Goal: Task Accomplishment & Management: Use online tool/utility

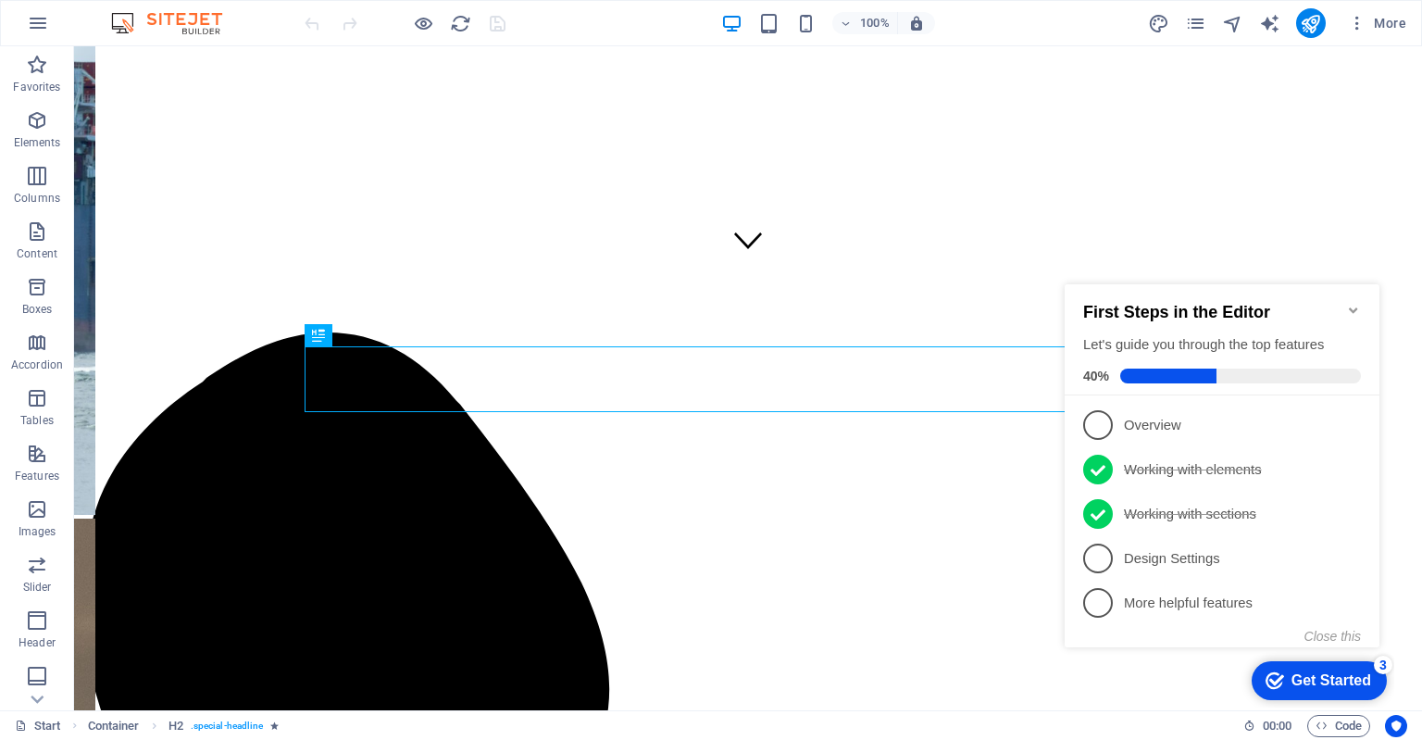
click at [1357, 303] on icon "Minimize checklist" at bounding box center [1353, 310] width 15 height 15
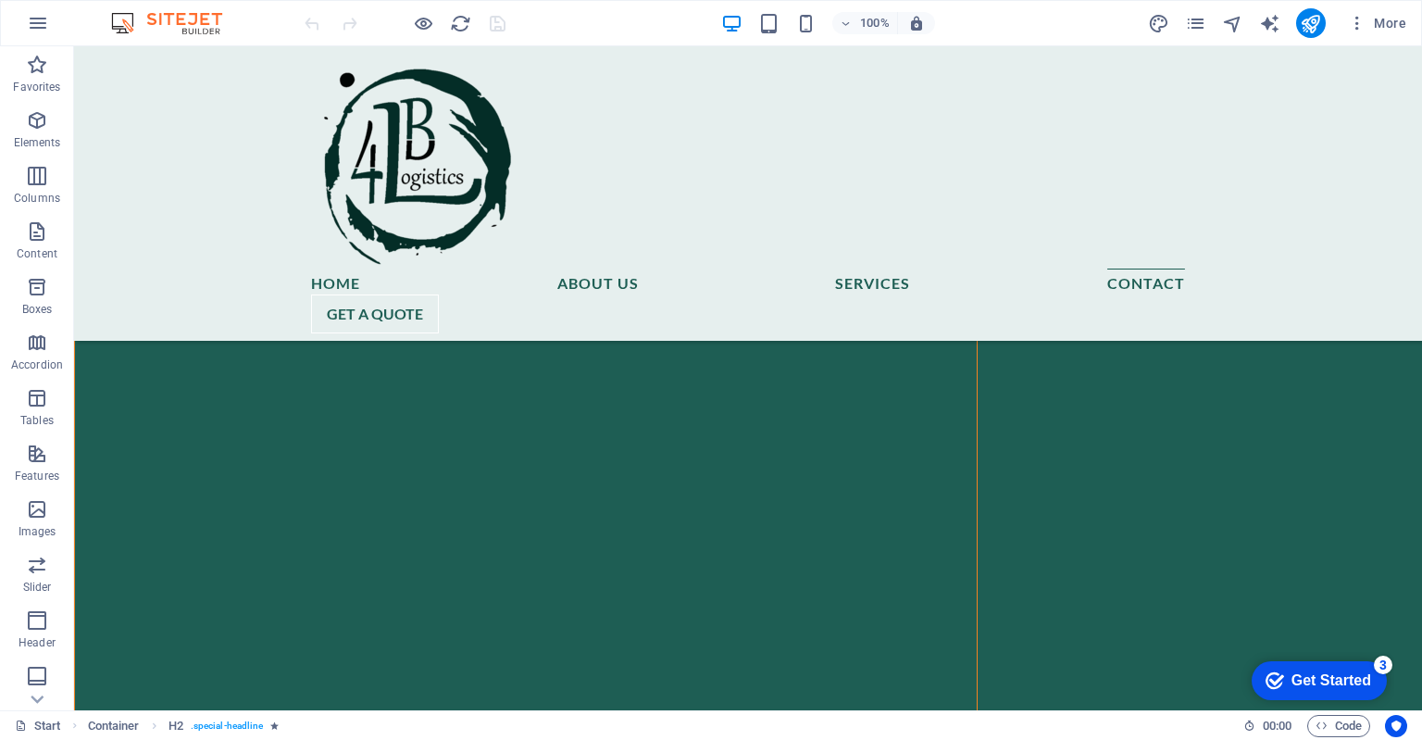
scroll to position [9266, 0]
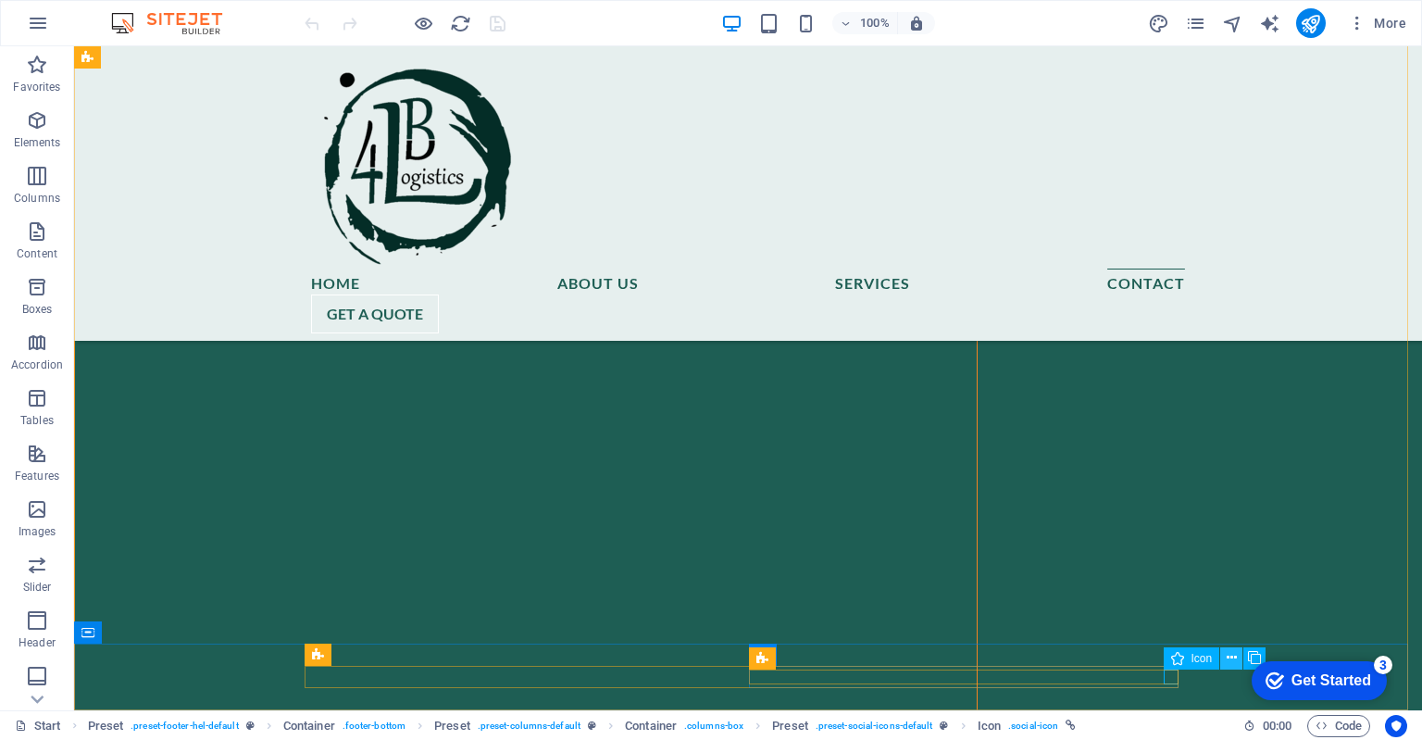
click at [1230, 657] on icon at bounding box center [1232, 657] width 10 height 19
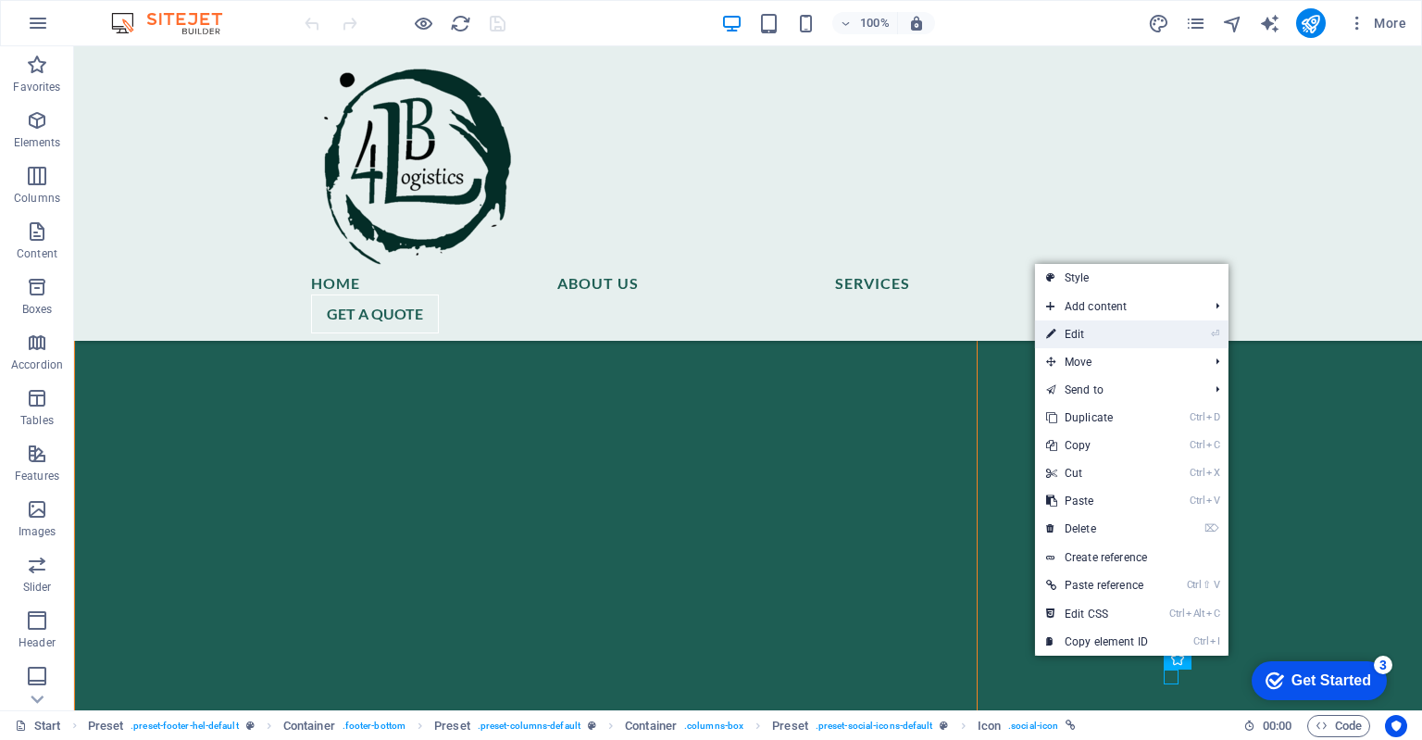
click at [1078, 330] on link "⏎ Edit" at bounding box center [1097, 334] width 124 height 28
select select "xMidYMid"
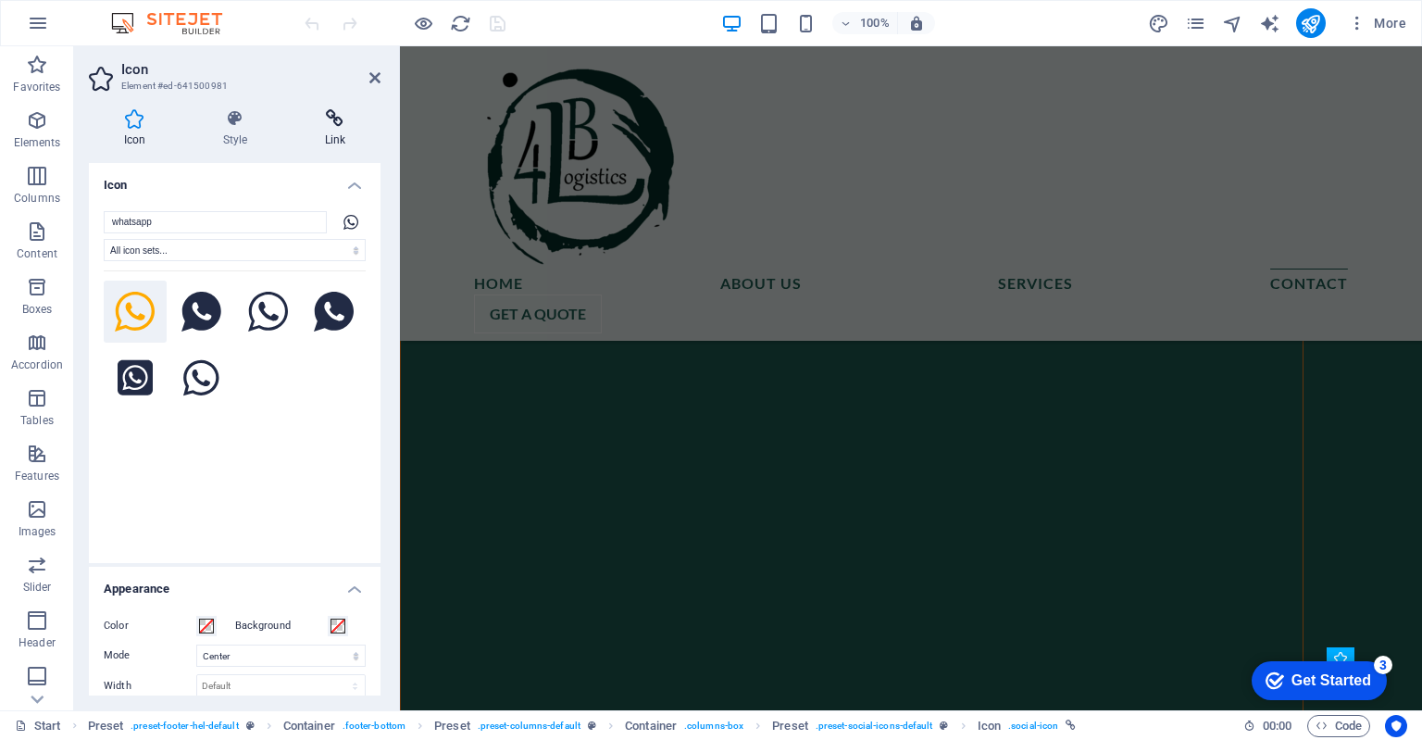
click at [344, 131] on h4 "Link" at bounding box center [335, 128] width 91 height 39
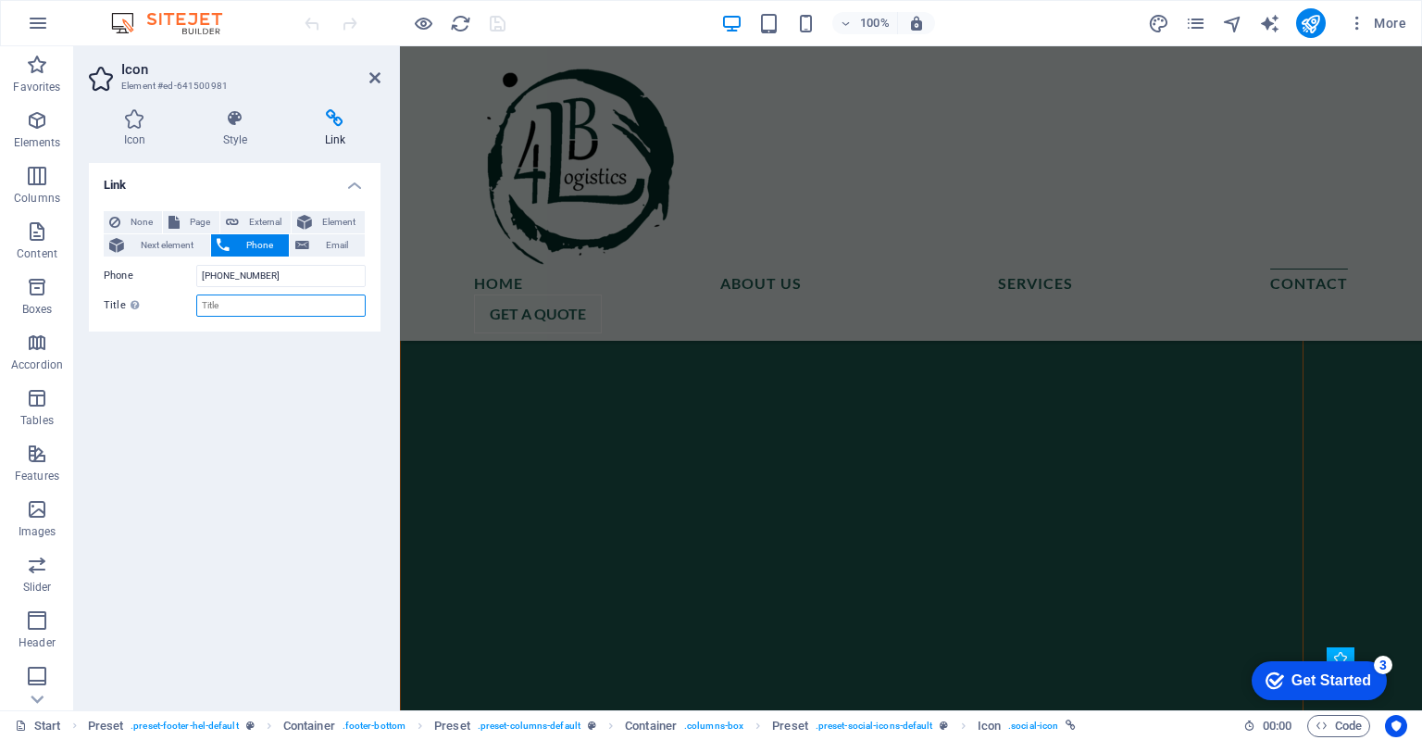
click at [226, 302] on input "Title Additional link description, should not be the same as the link text. The…" at bounding box center [280, 305] width 169 height 22
type input "WhatsApp"
click at [495, 14] on icon "save" at bounding box center [497, 23] width 21 height 21
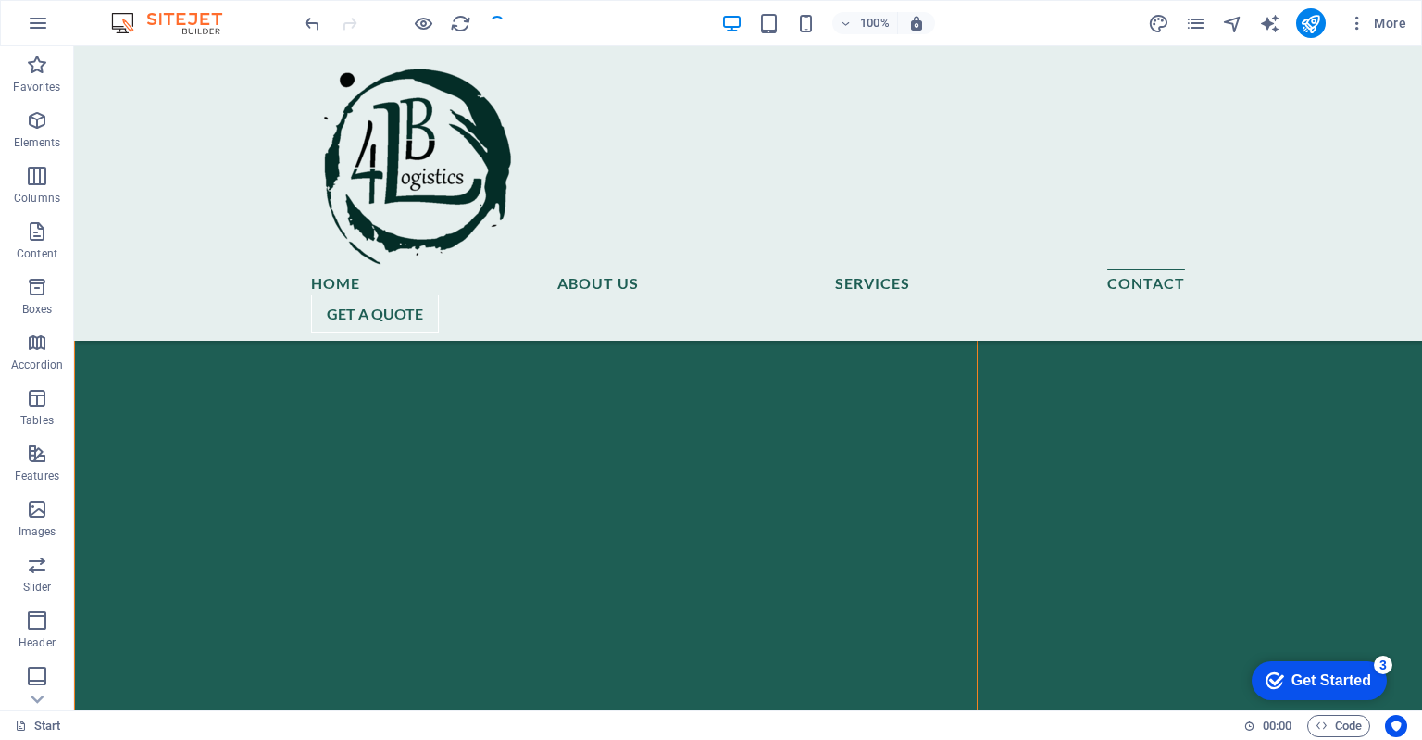
scroll to position [9266, 0]
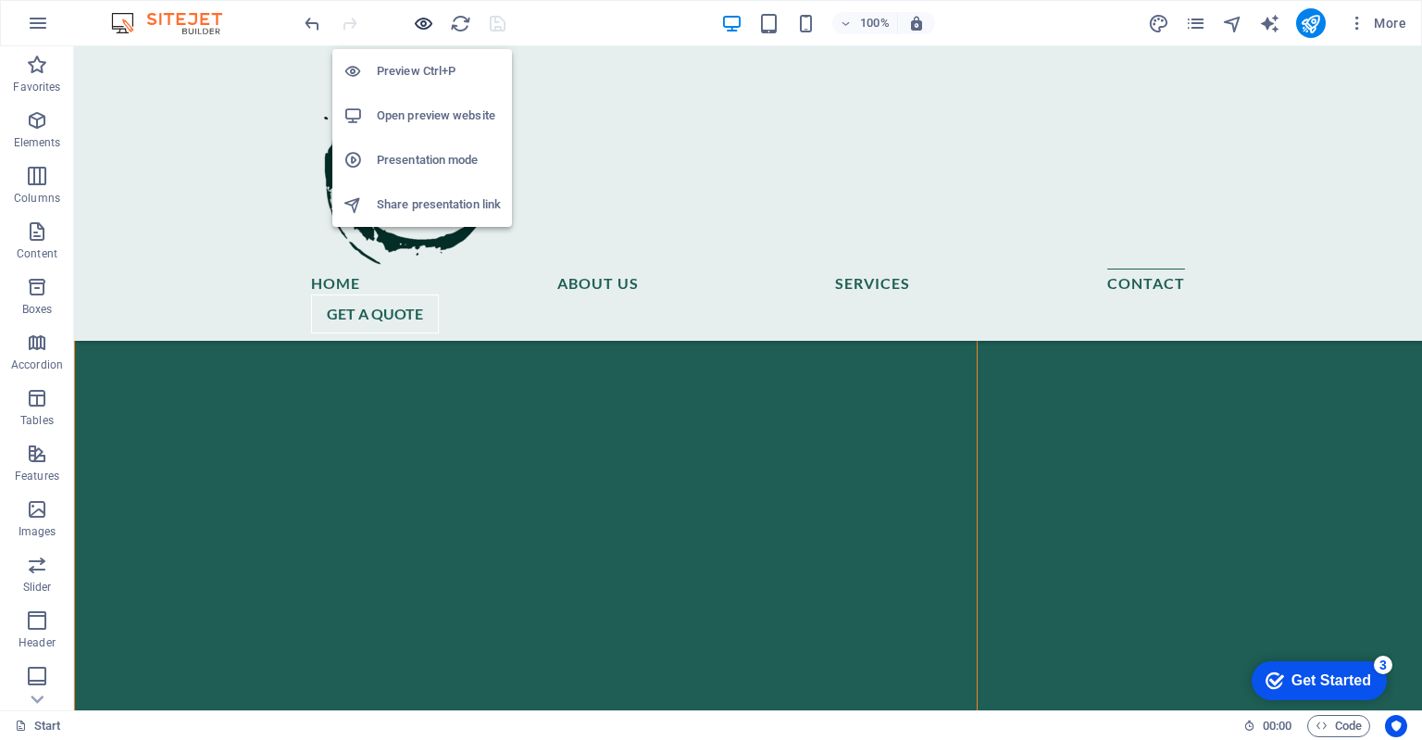
click at [417, 20] on icon "button" at bounding box center [423, 23] width 21 height 21
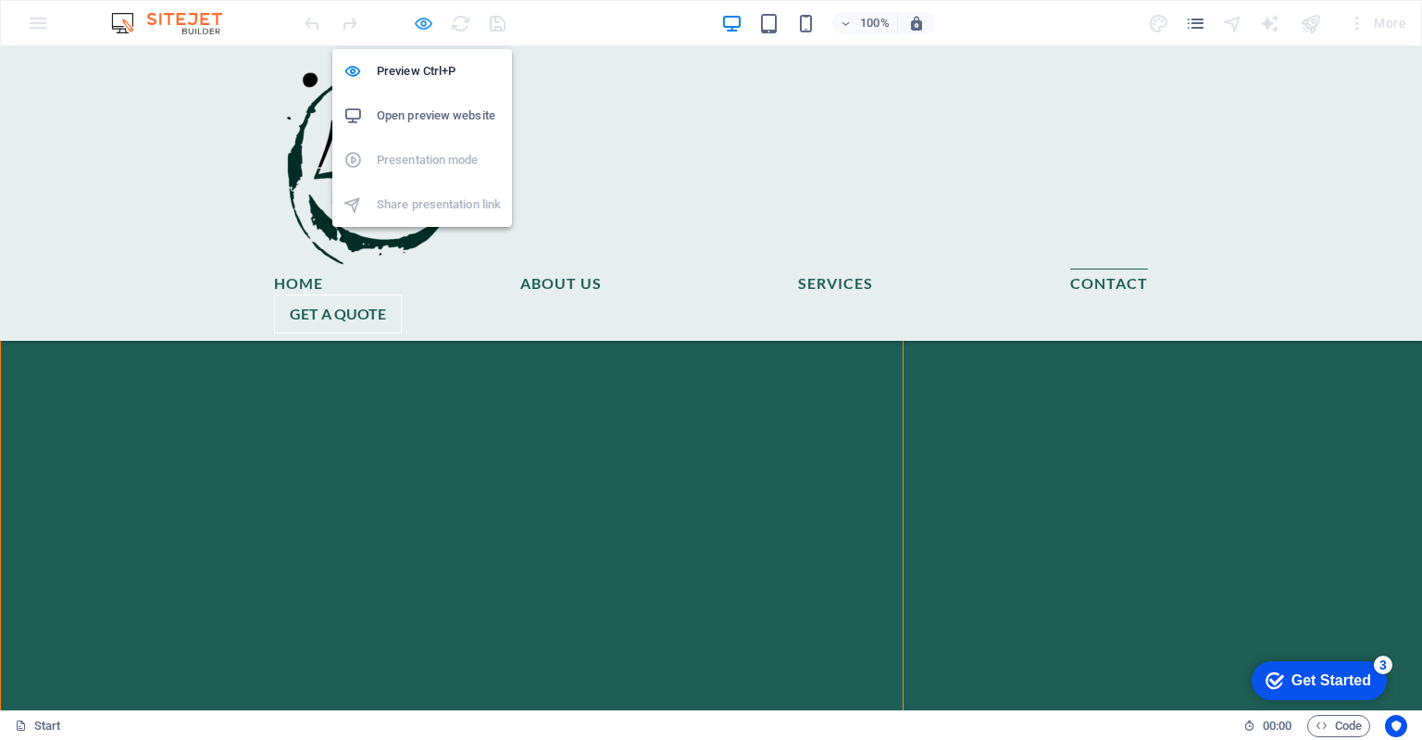
scroll to position [4526, 0]
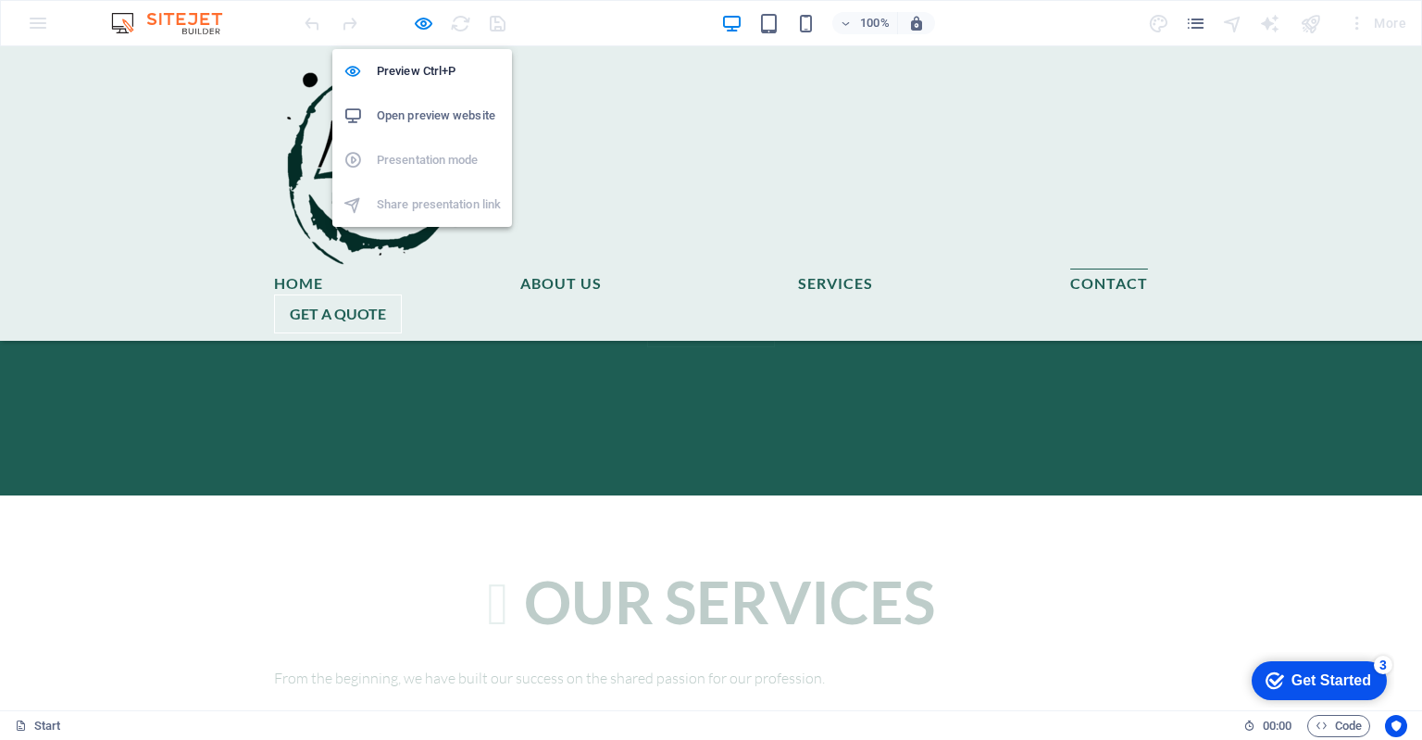
click at [430, 119] on h6 "Open preview website" at bounding box center [439, 116] width 124 height 22
click at [426, 26] on icon "button" at bounding box center [423, 23] width 21 height 21
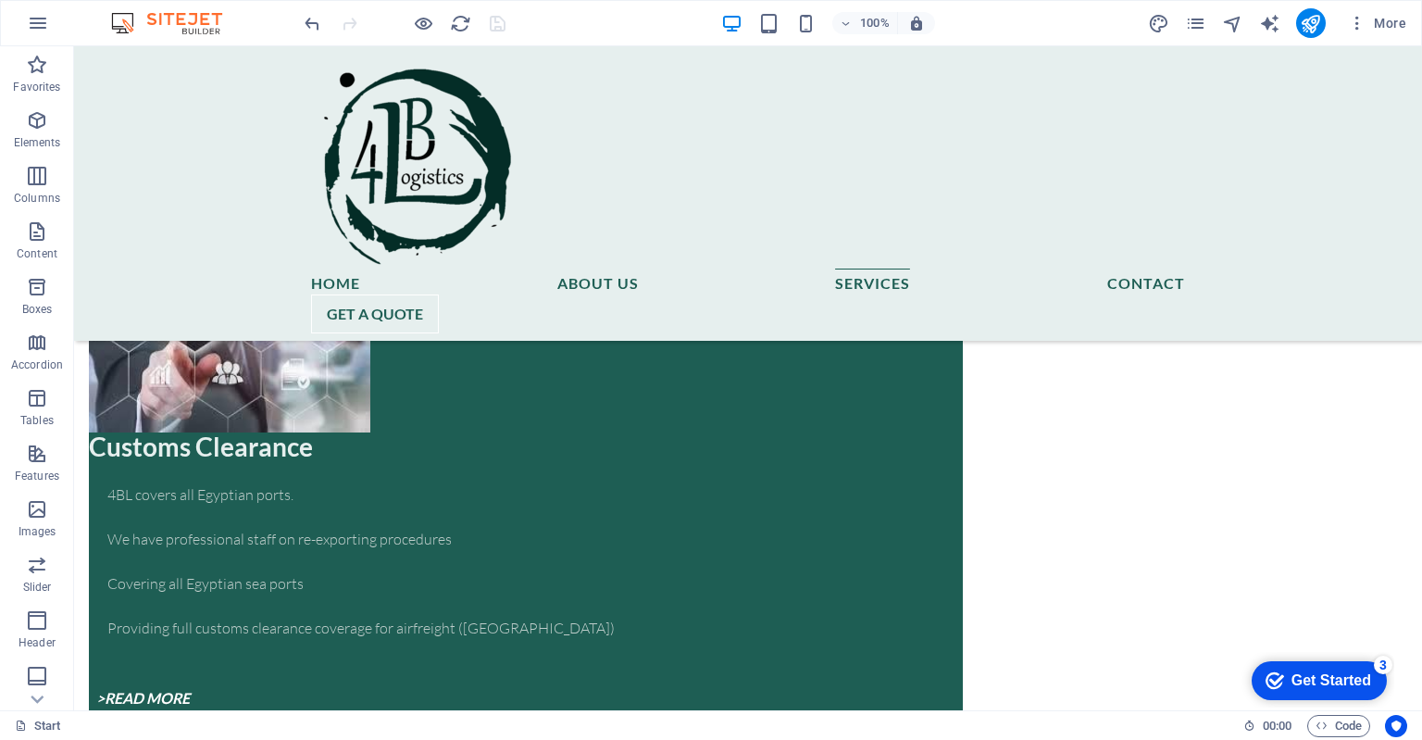
scroll to position [8937, 0]
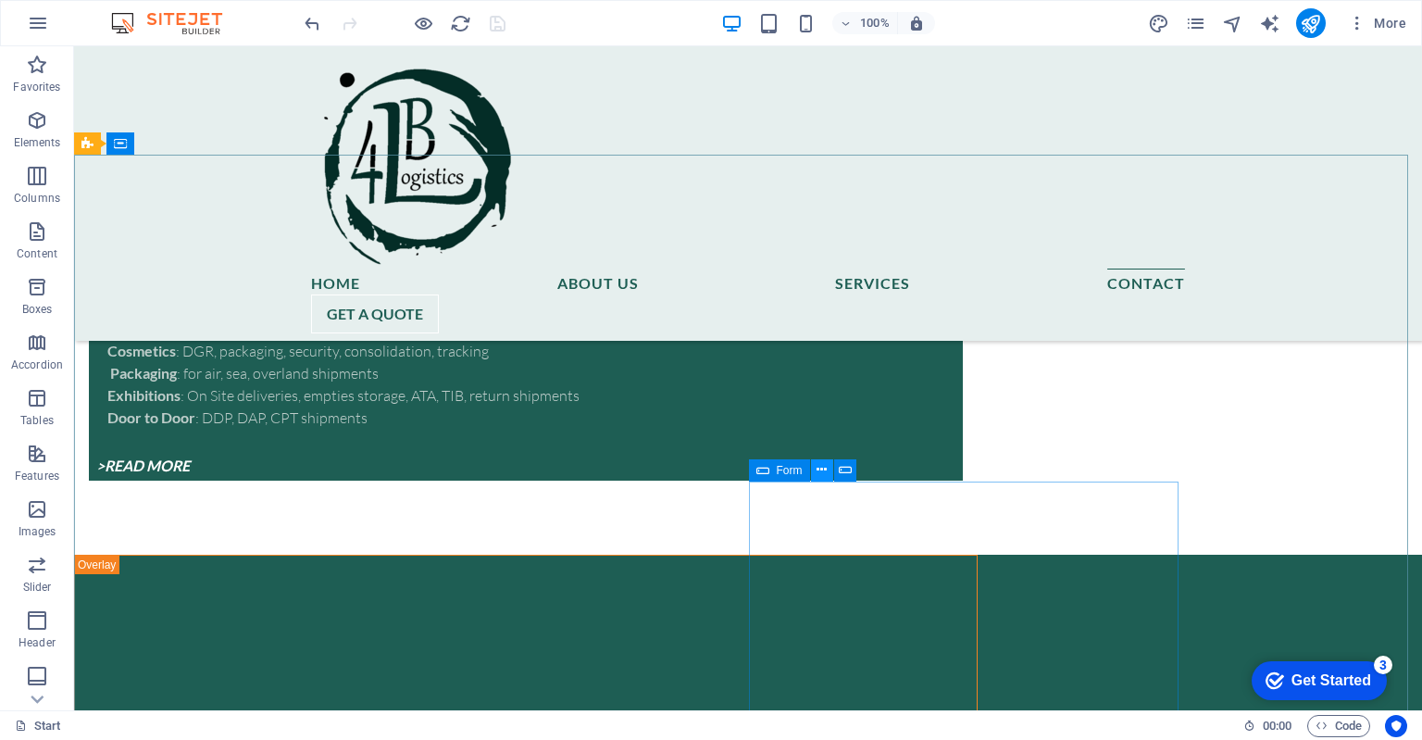
click at [822, 468] on icon at bounding box center [822, 469] width 10 height 19
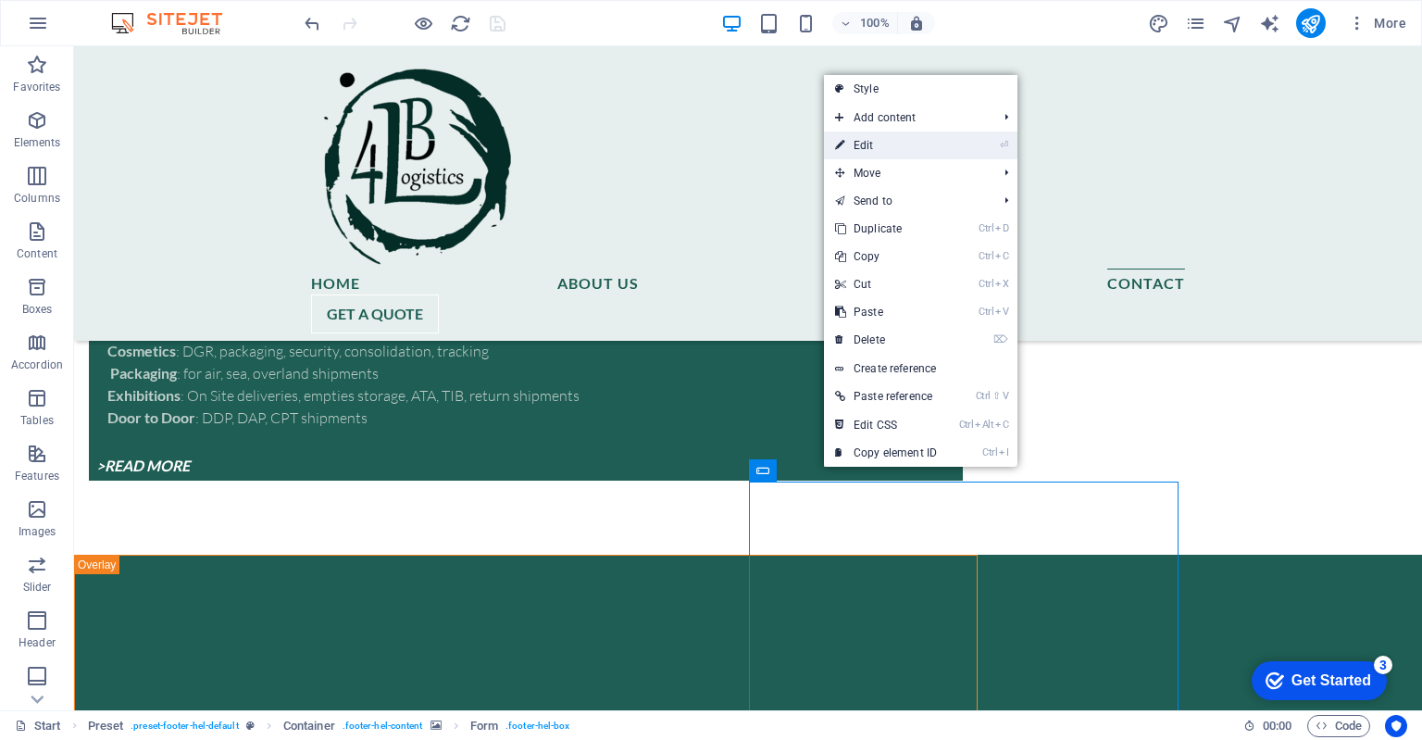
click at [875, 142] on link "⏎ Edit" at bounding box center [886, 145] width 124 height 28
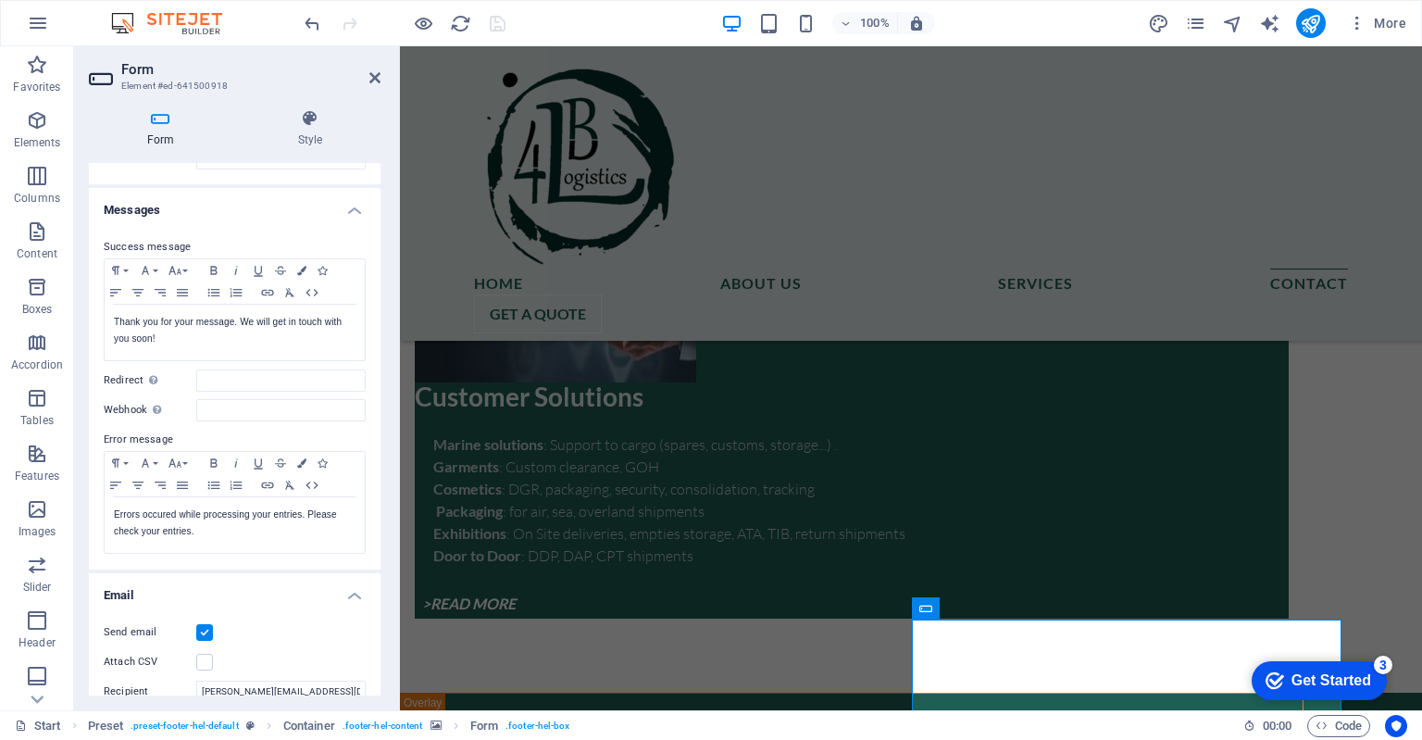
scroll to position [0, 0]
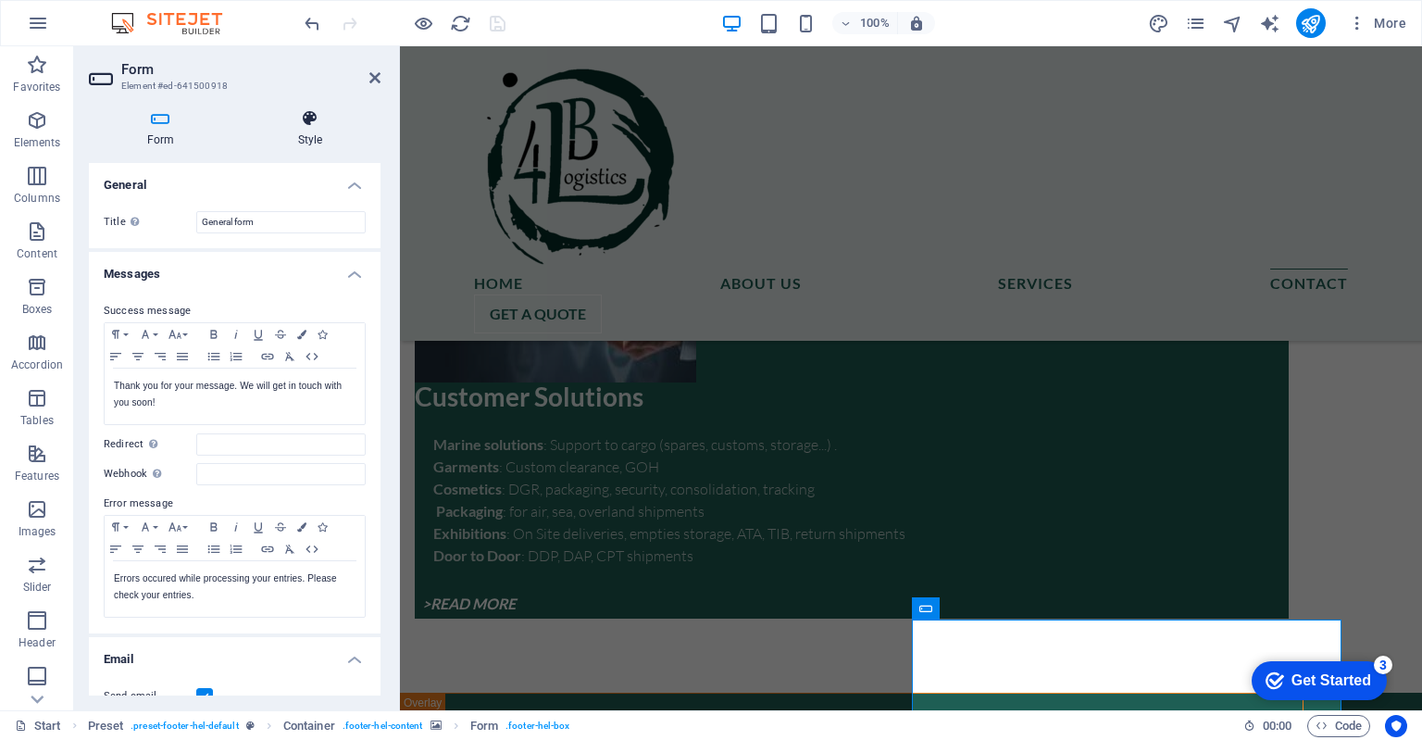
click at [310, 141] on h4 "Style" at bounding box center [310, 128] width 141 height 39
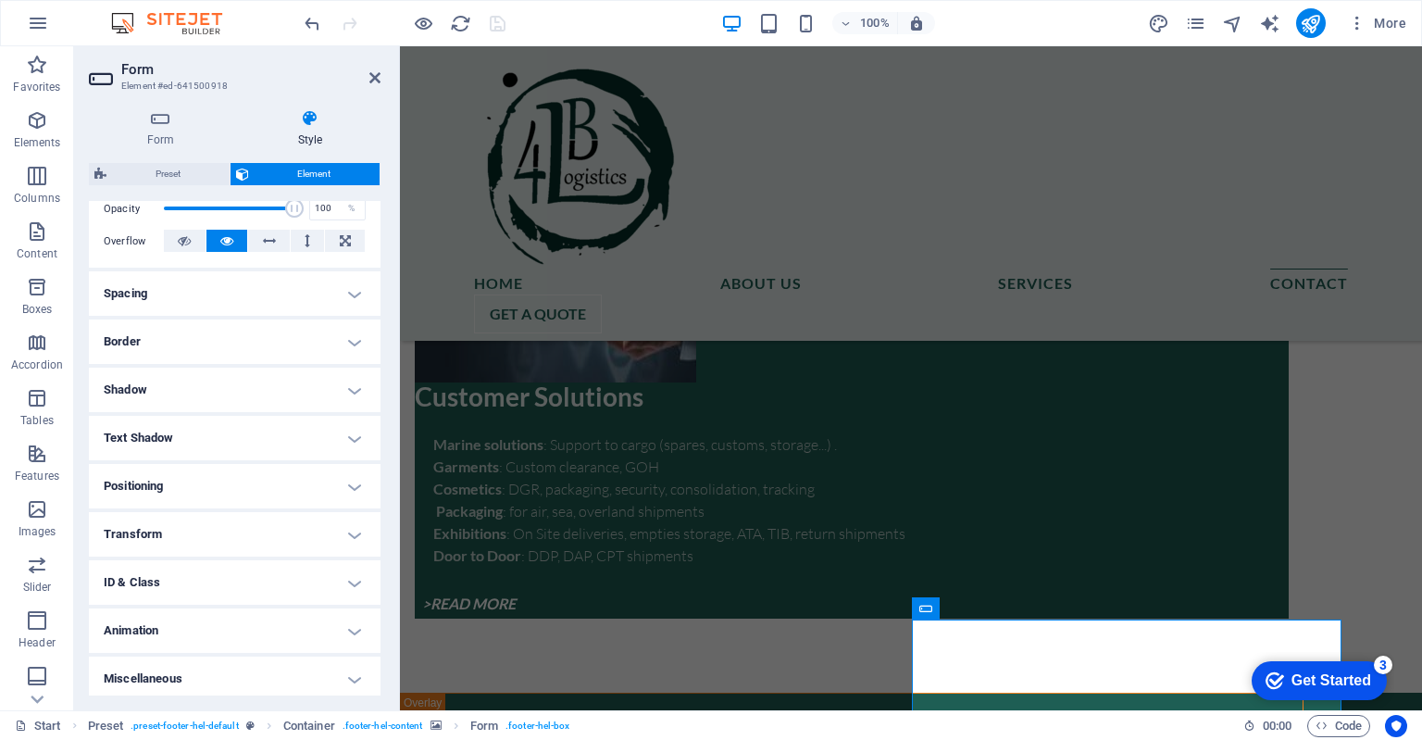
scroll to position [288, 0]
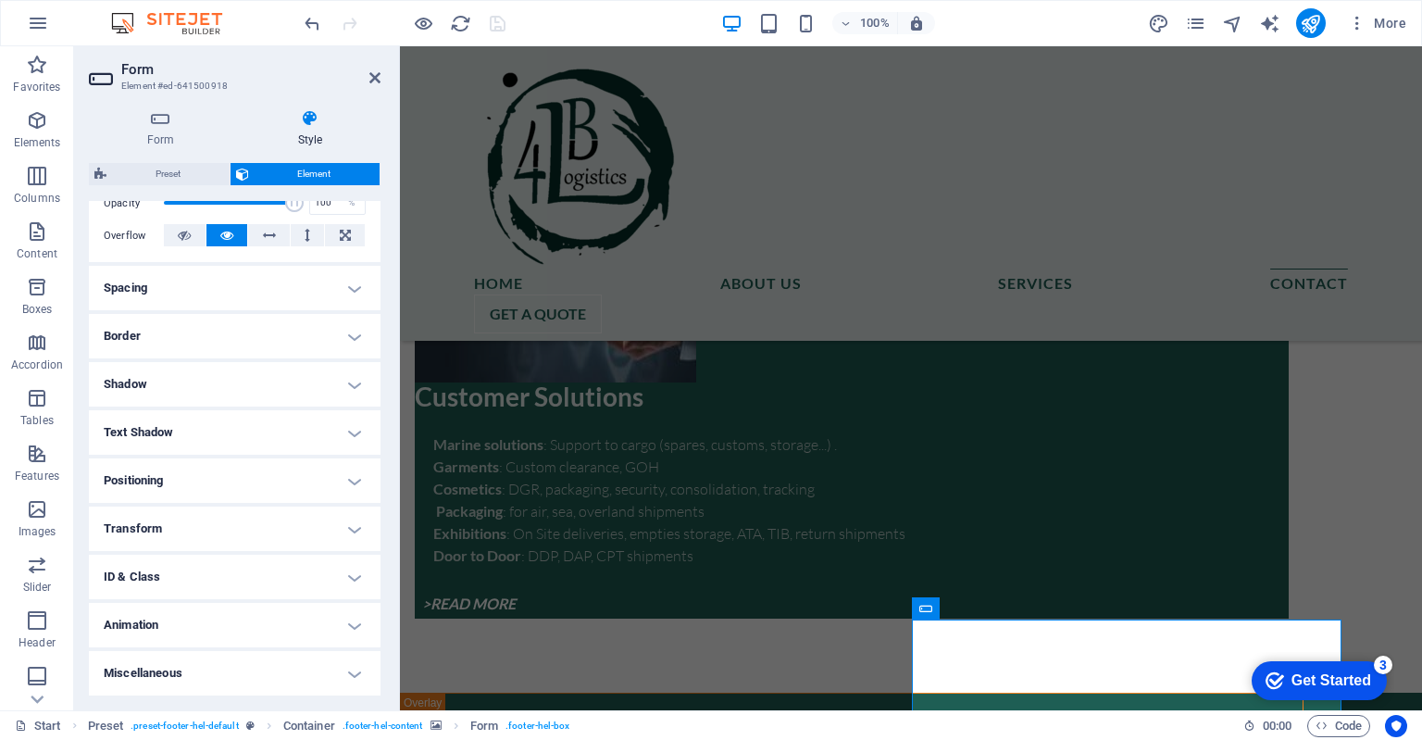
click at [349, 479] on h4 "Positioning" at bounding box center [235, 480] width 292 height 44
click at [349, 479] on h4 "Positioning" at bounding box center [235, 474] width 292 height 33
click at [349, 525] on h4 "Transform" at bounding box center [235, 528] width 292 height 44
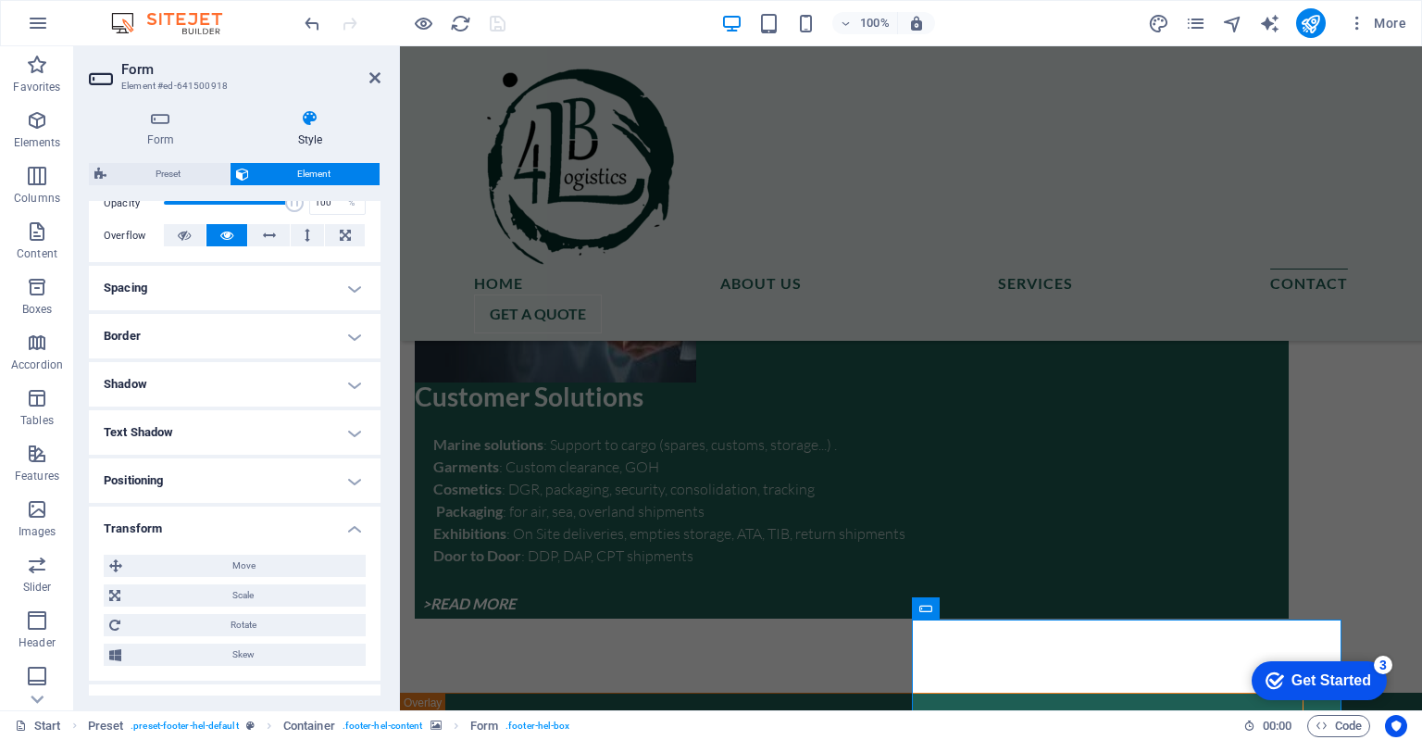
click at [349, 525] on h4 "Transform" at bounding box center [235, 522] width 292 height 33
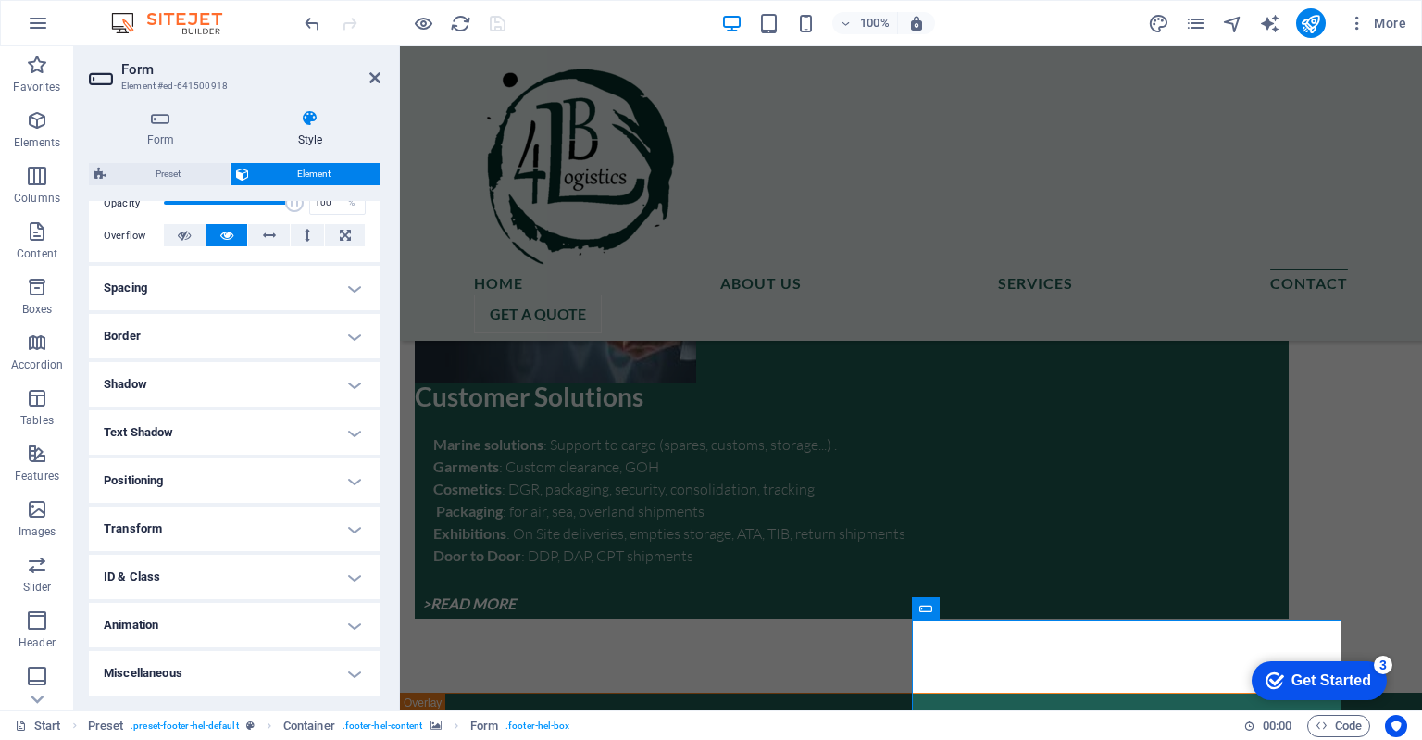
click at [346, 583] on h4 "ID & Class" at bounding box center [235, 577] width 292 height 44
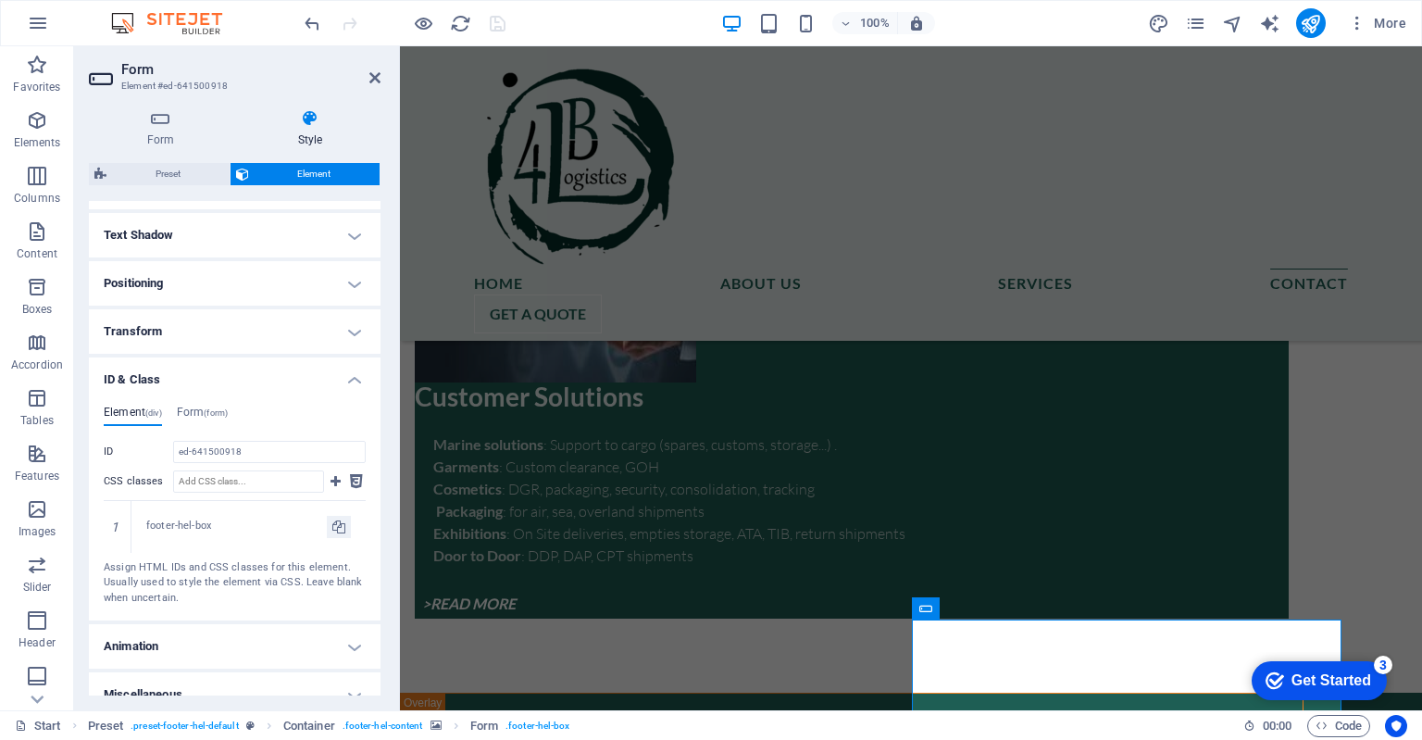
scroll to position [497, 0]
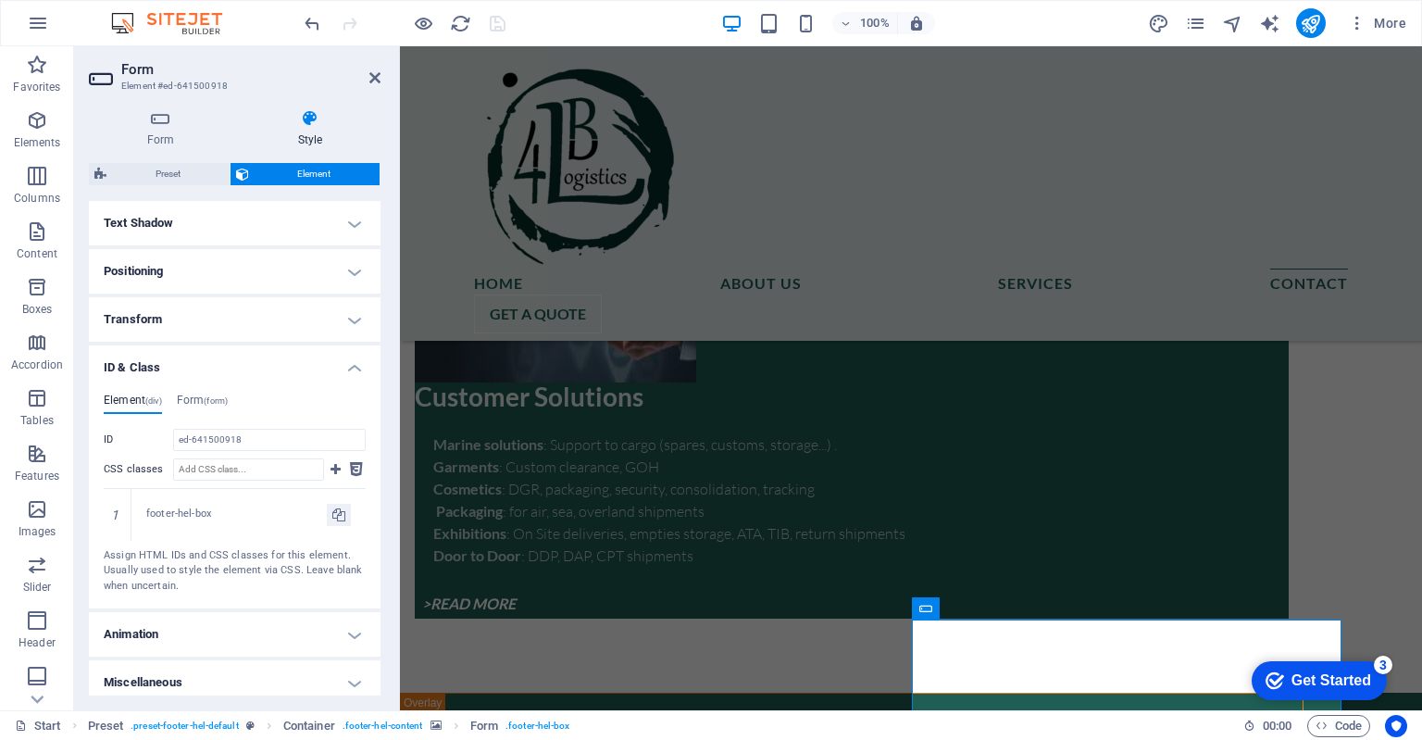
click at [349, 366] on h4 "ID & Class" at bounding box center [235, 361] width 292 height 33
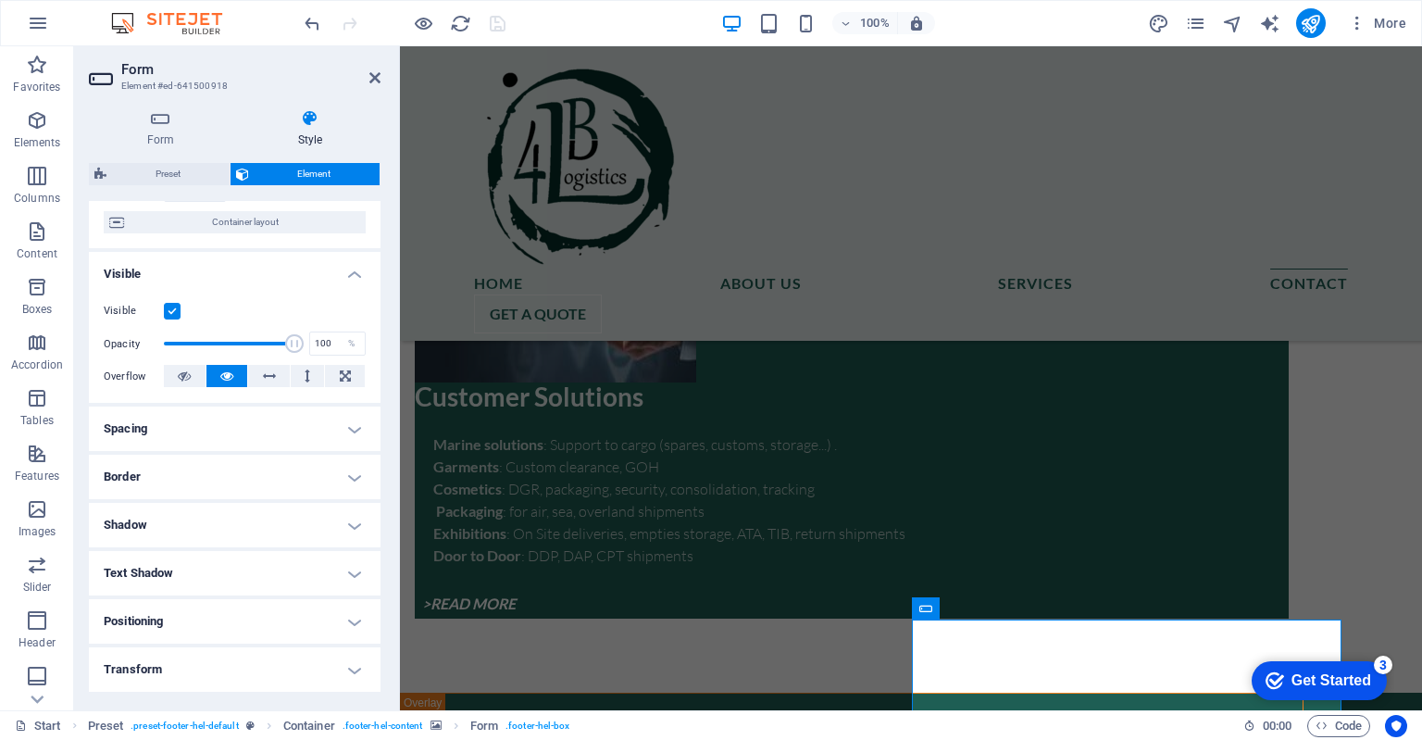
scroll to position [0, 0]
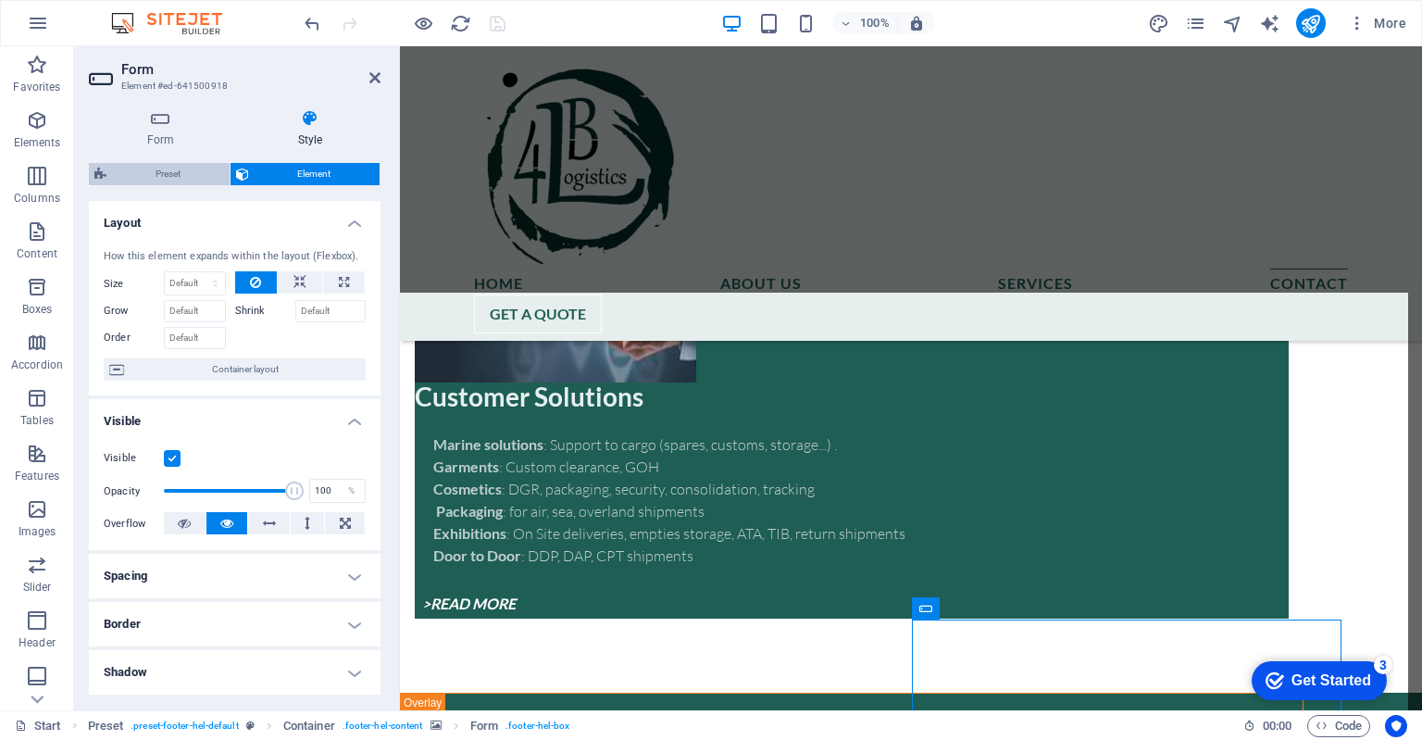
click at [176, 171] on span "Preset" at bounding box center [168, 174] width 112 height 22
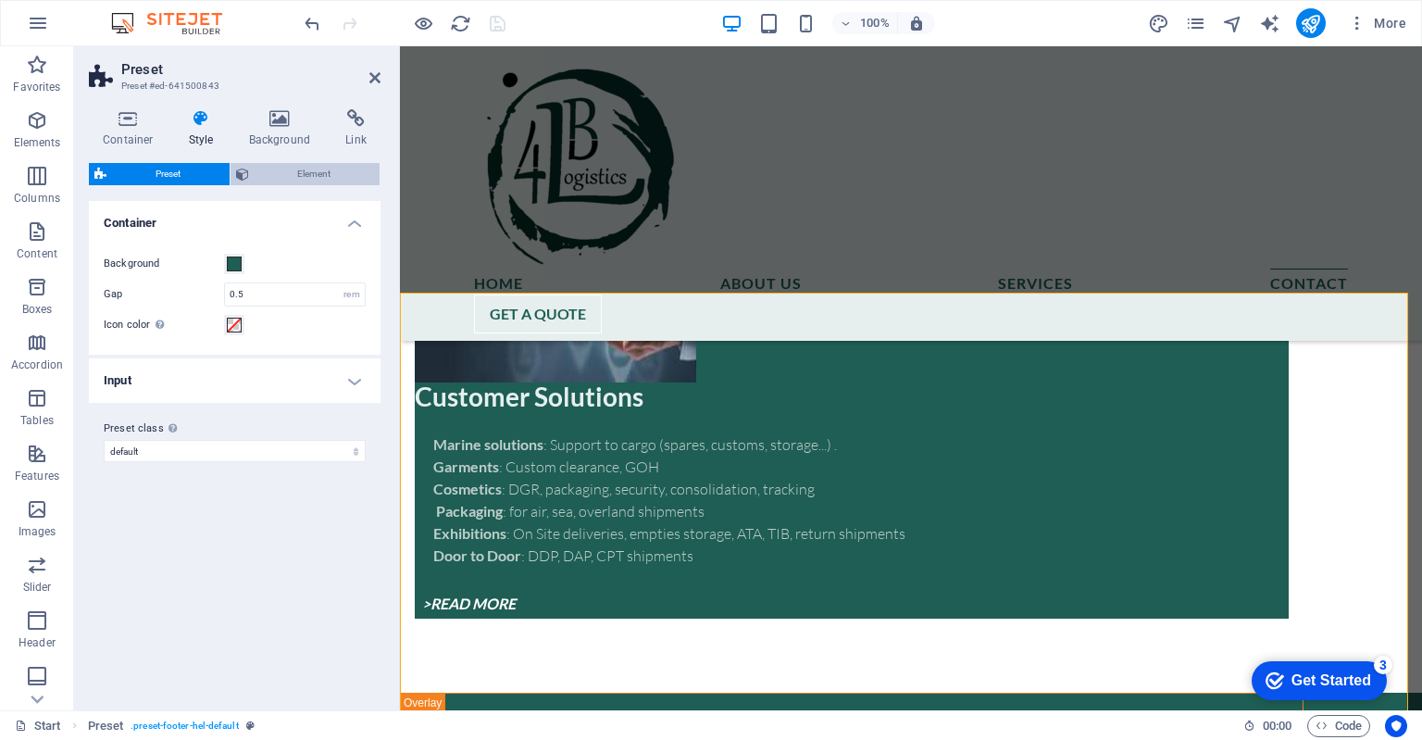
click at [306, 177] on span "Element" at bounding box center [315, 174] width 120 height 22
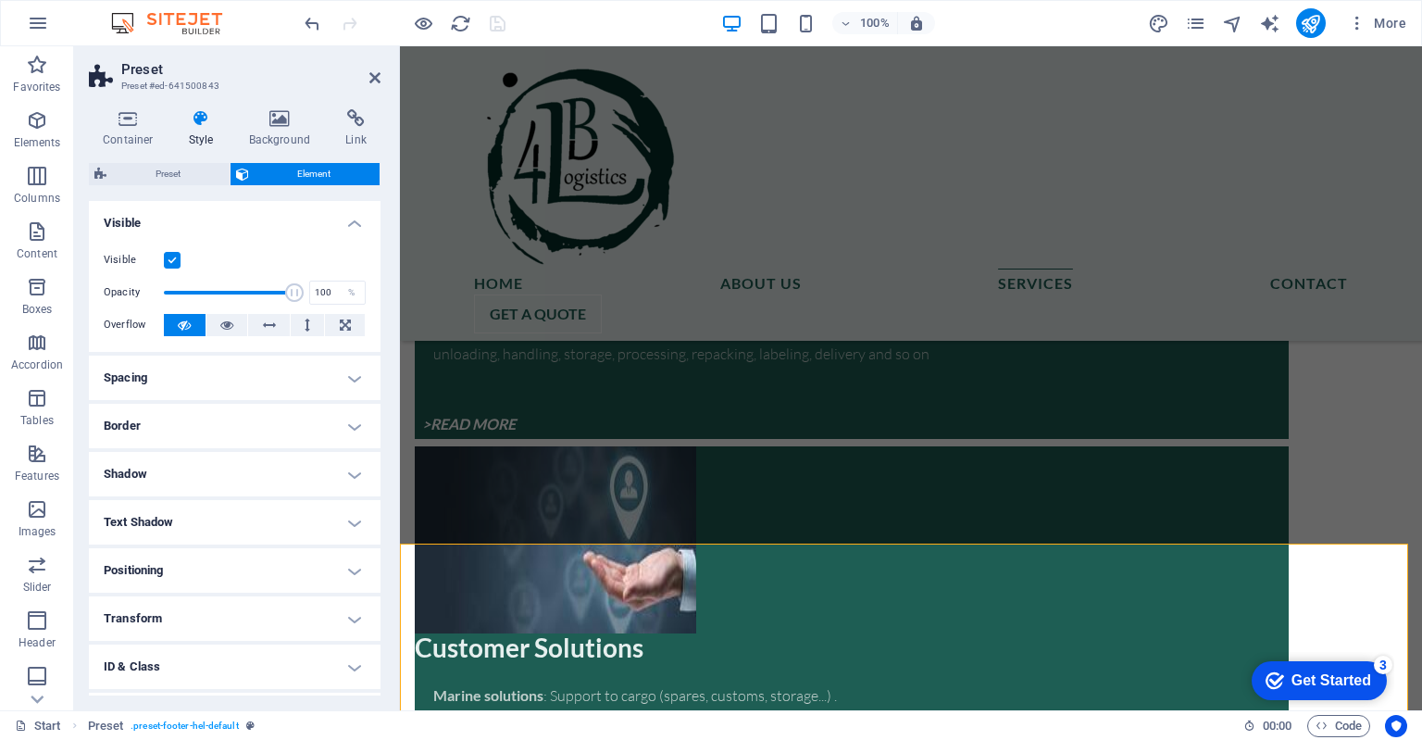
scroll to position [8693, 0]
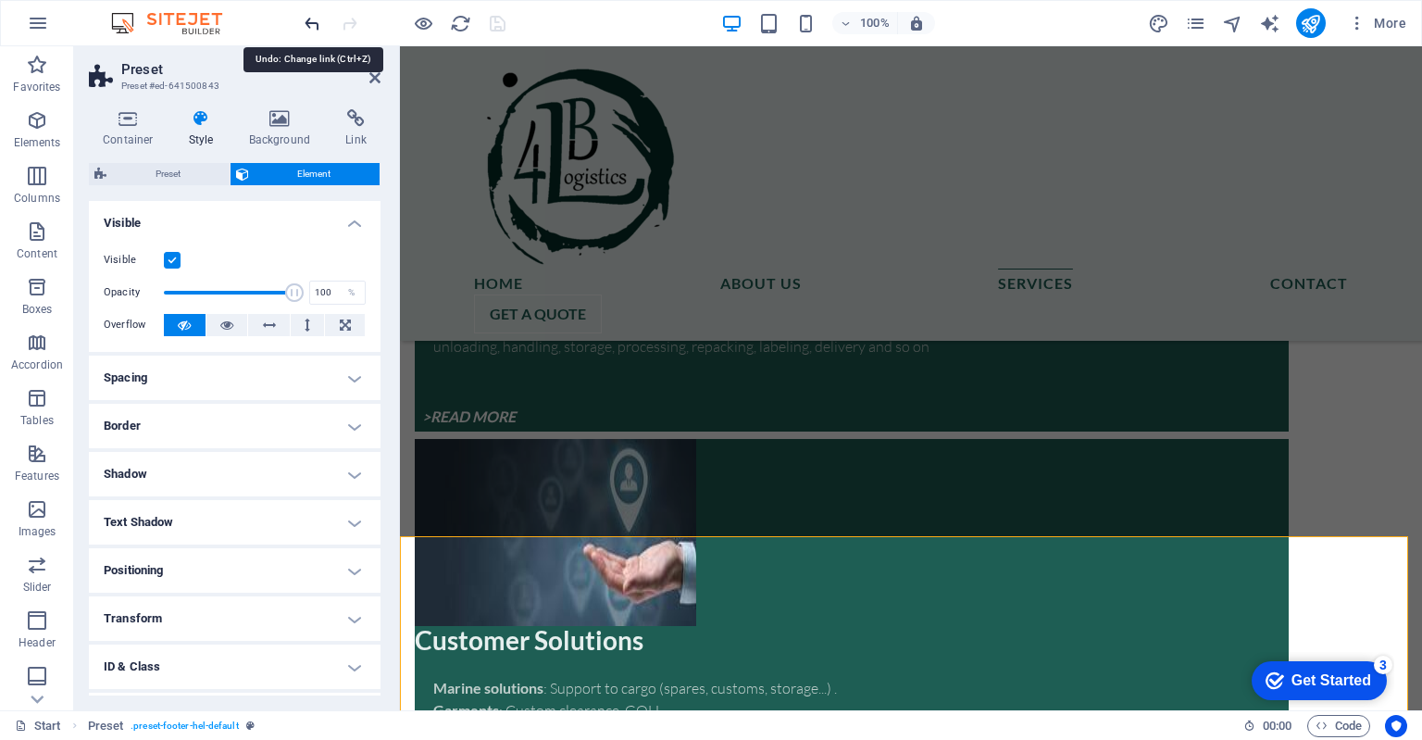
click at [311, 23] on icon "undo" at bounding box center [312, 23] width 21 height 21
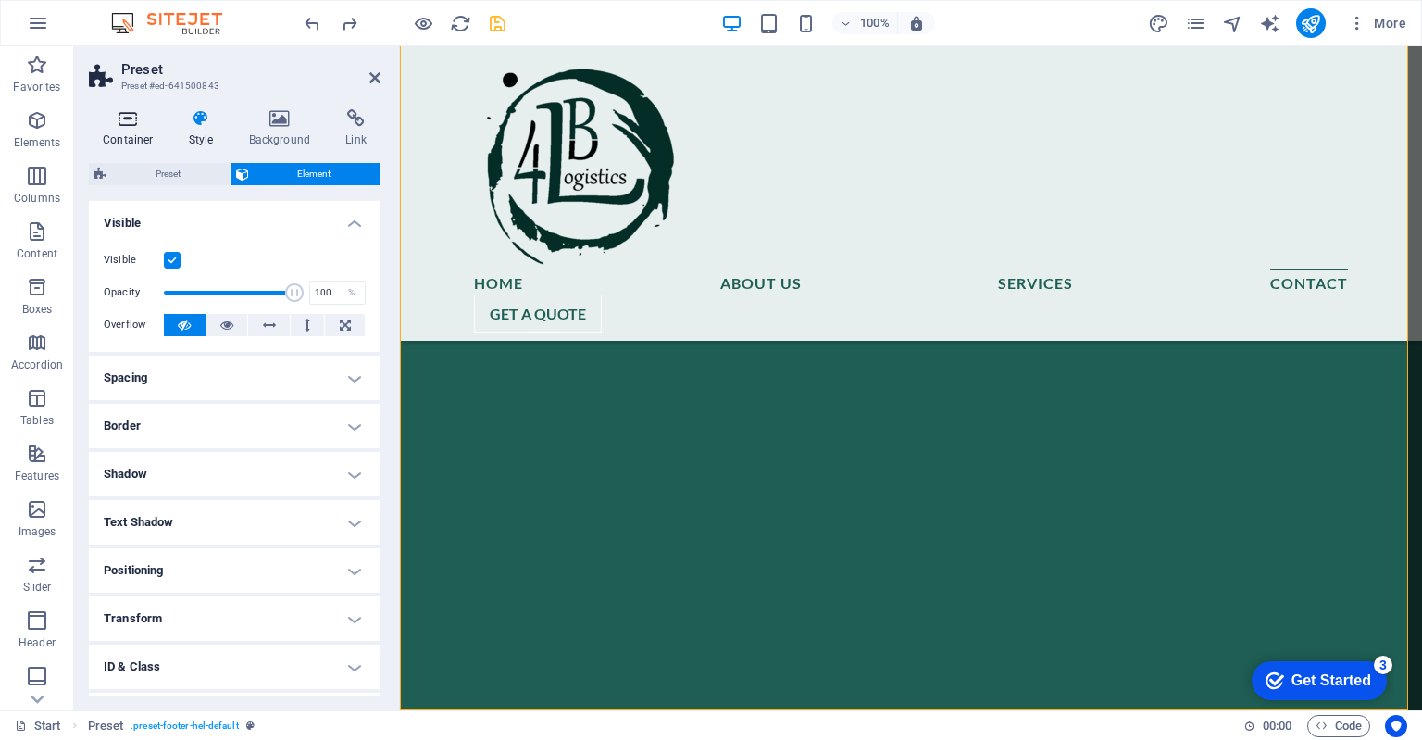
click at [126, 130] on h4 "Container" at bounding box center [132, 128] width 86 height 39
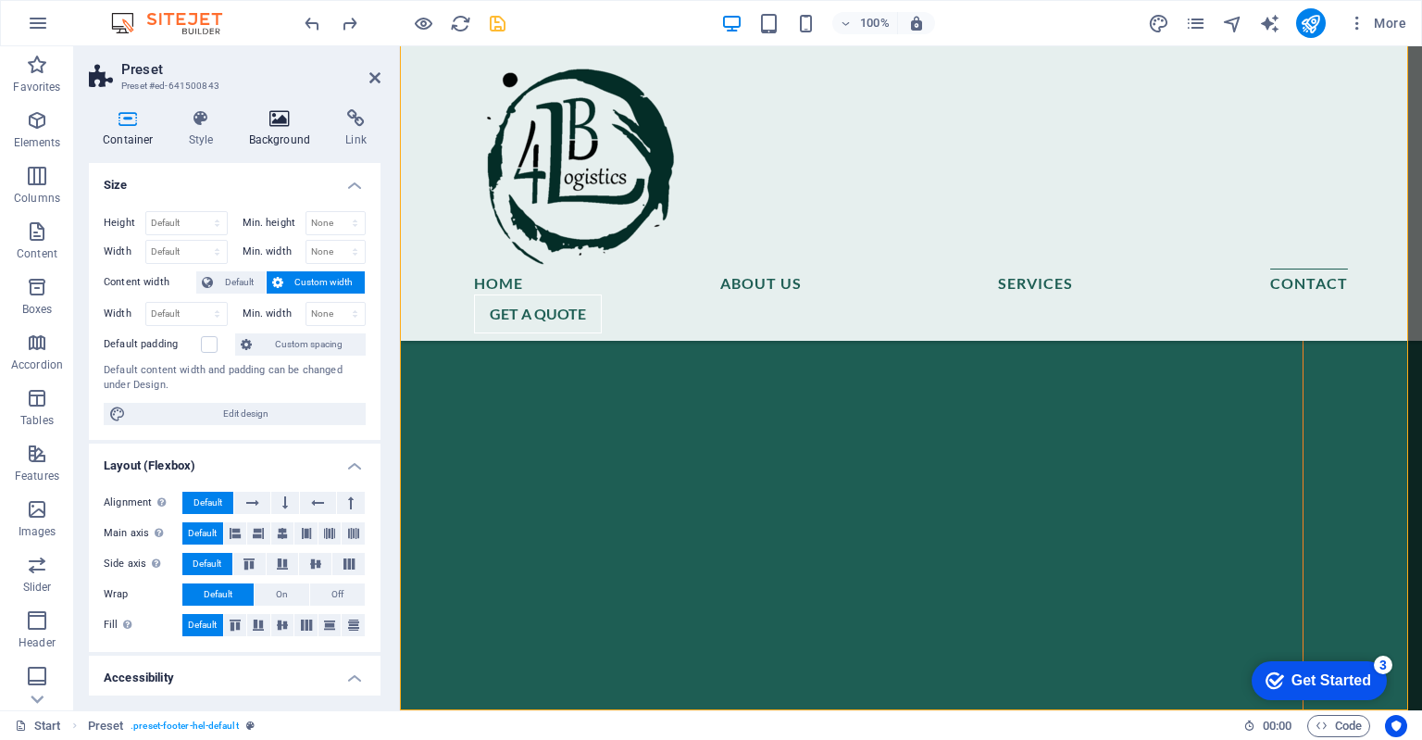
click at [281, 125] on icon at bounding box center [280, 118] width 90 height 19
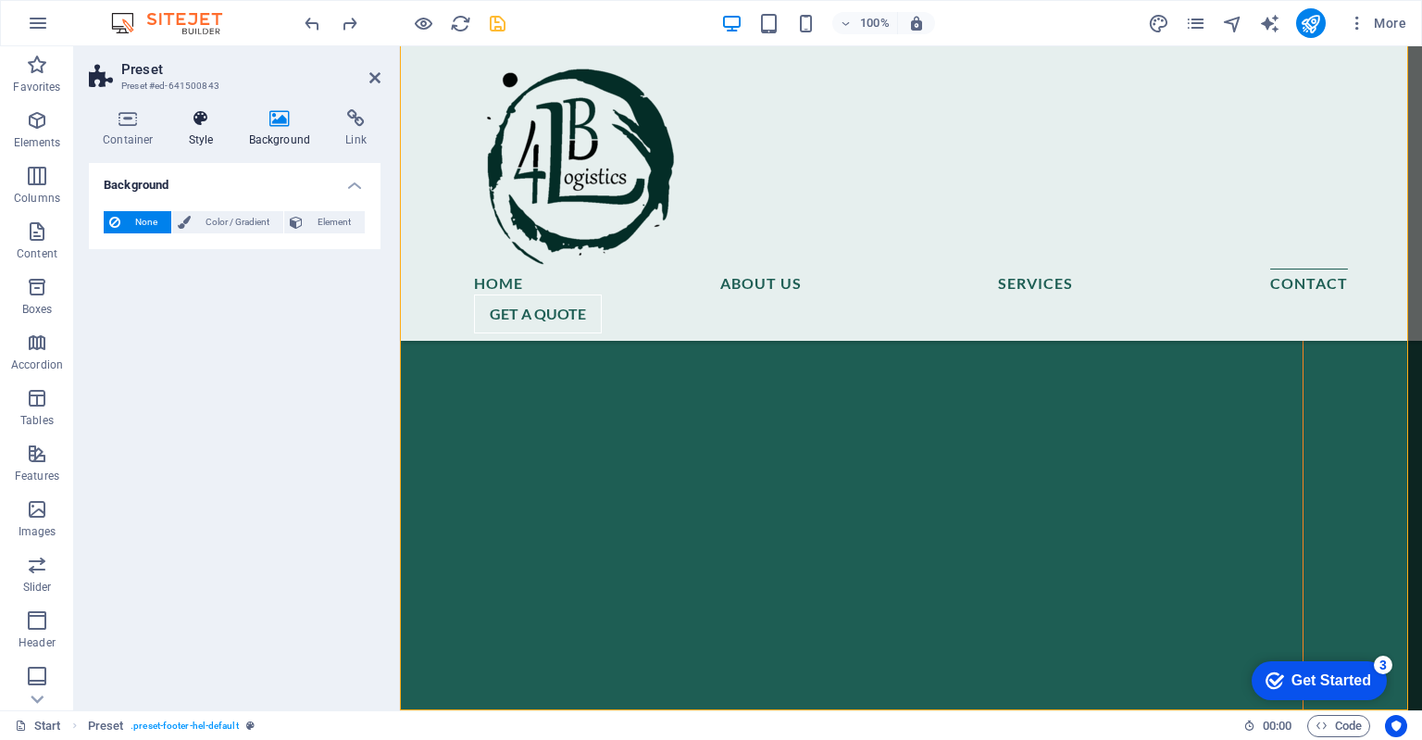
click at [202, 129] on h4 "Style" at bounding box center [205, 128] width 60 height 39
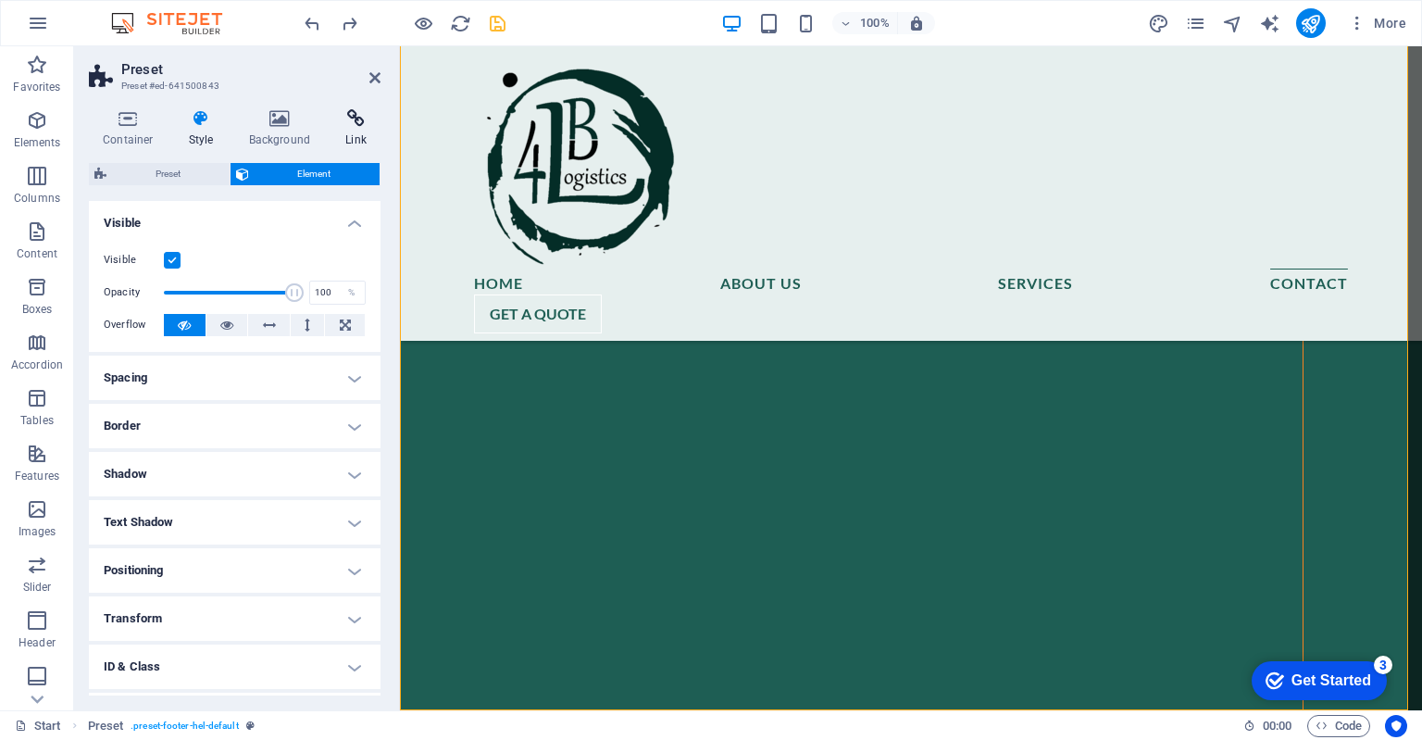
click at [356, 128] on h4 "Link" at bounding box center [355, 128] width 49 height 39
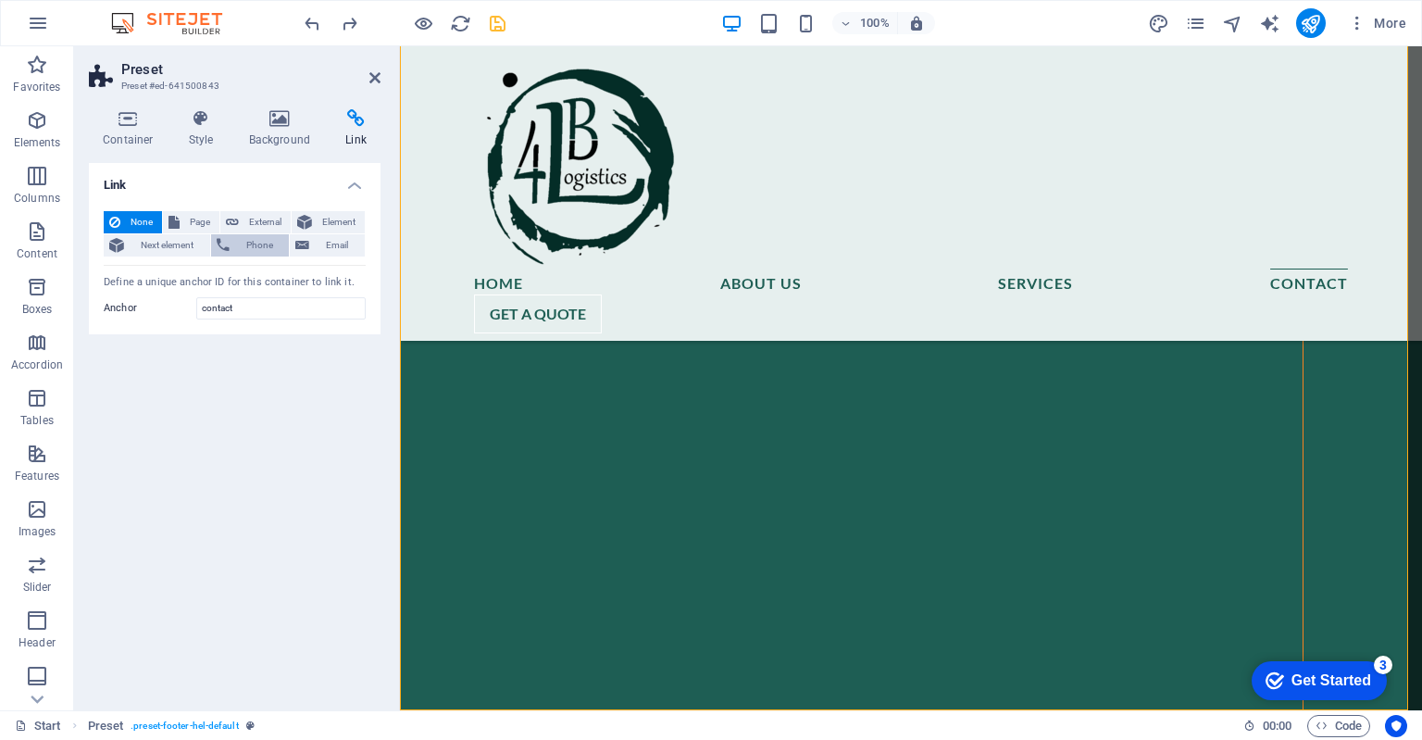
click at [265, 243] on span "Phone" at bounding box center [259, 245] width 49 height 22
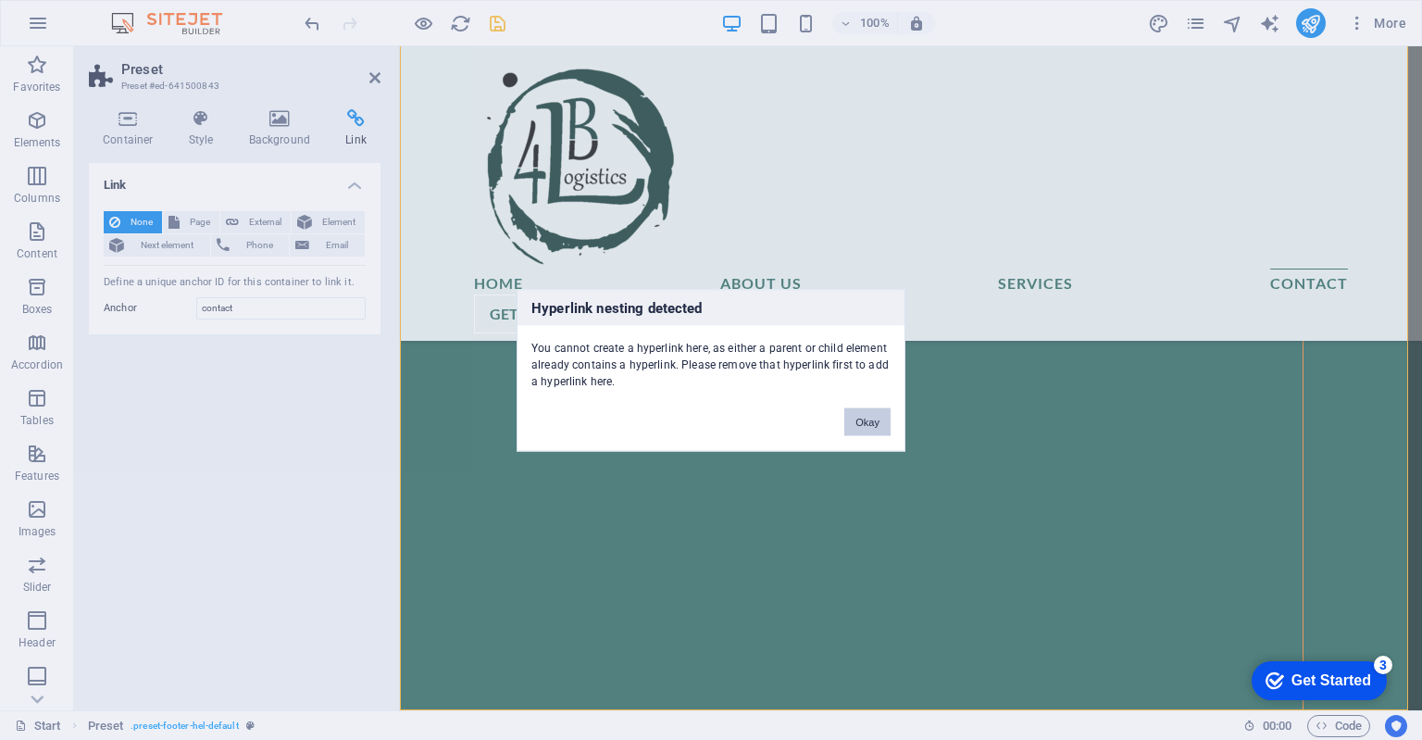
click at [855, 422] on button "Okay" at bounding box center [867, 421] width 46 height 28
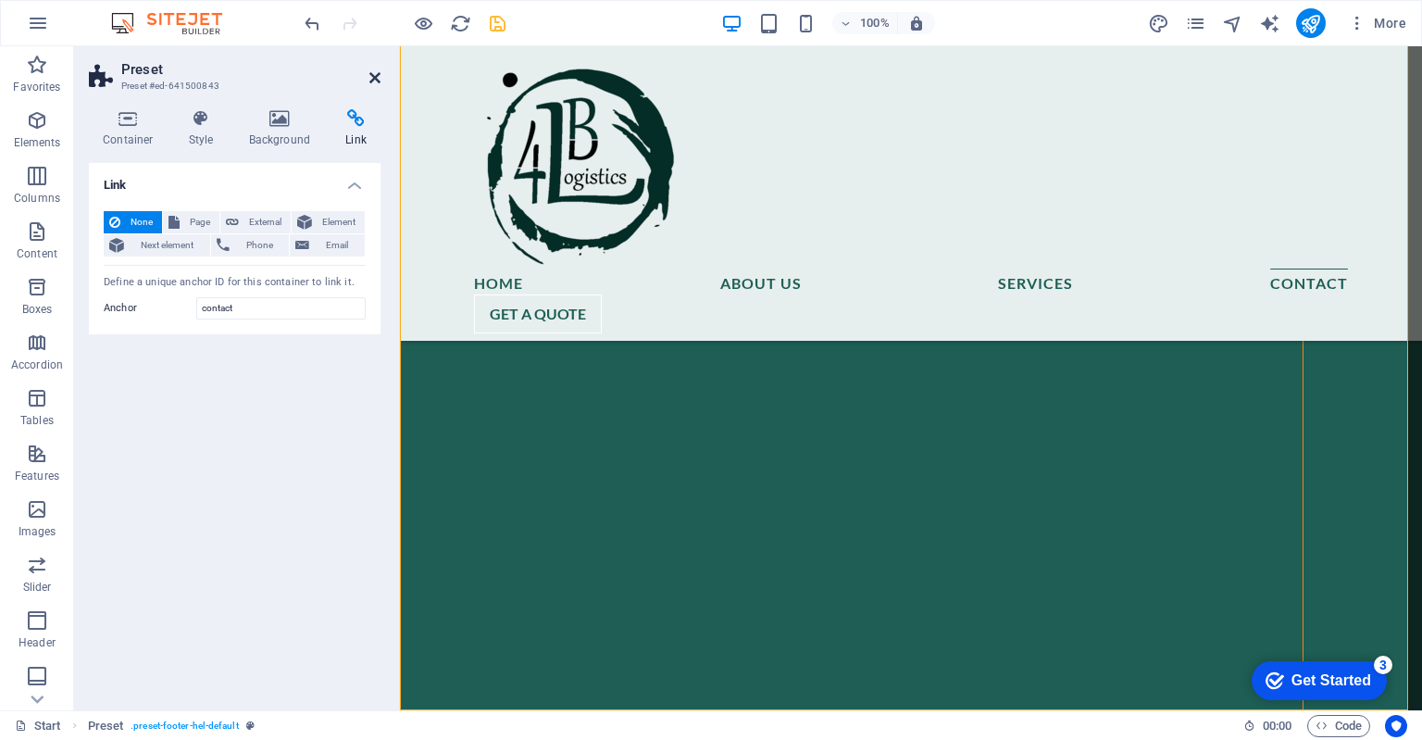
click at [373, 76] on icon at bounding box center [374, 77] width 11 height 15
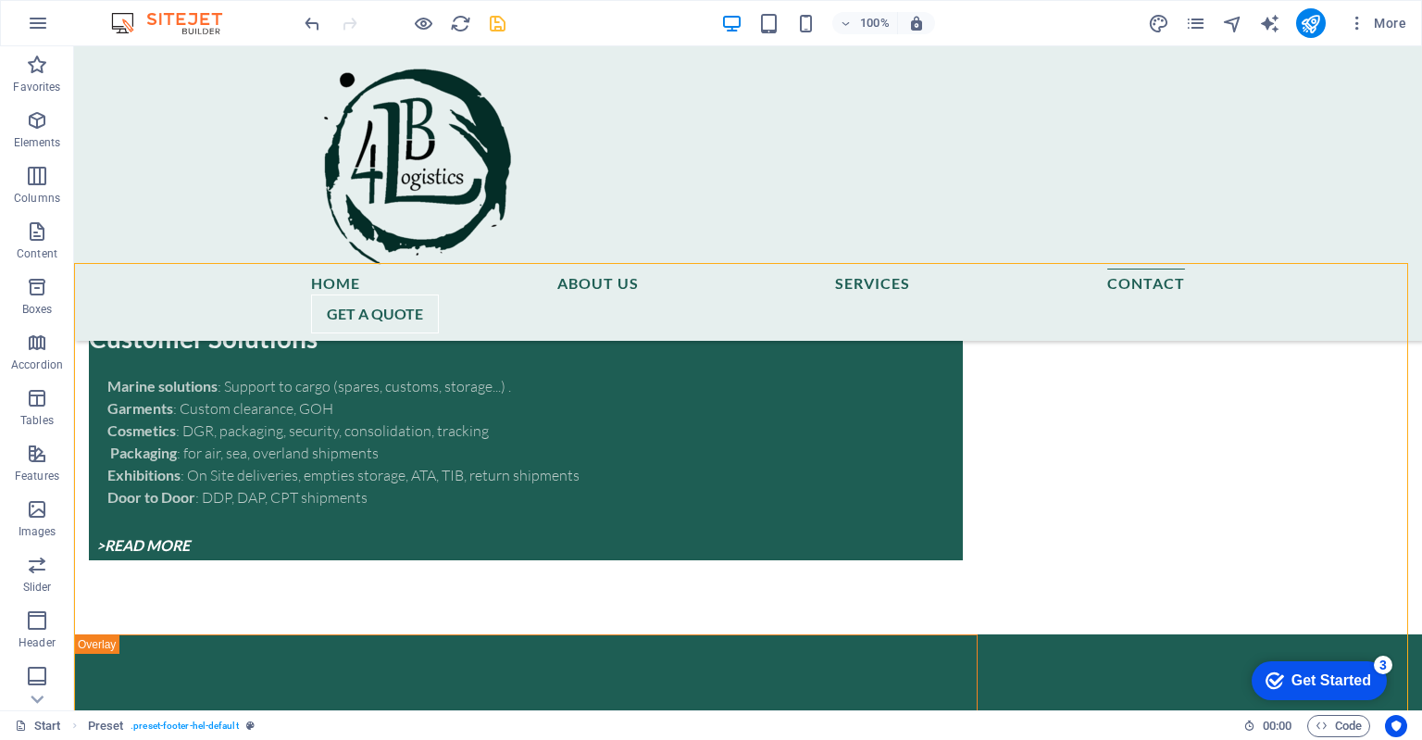
scroll to position [8872, 0]
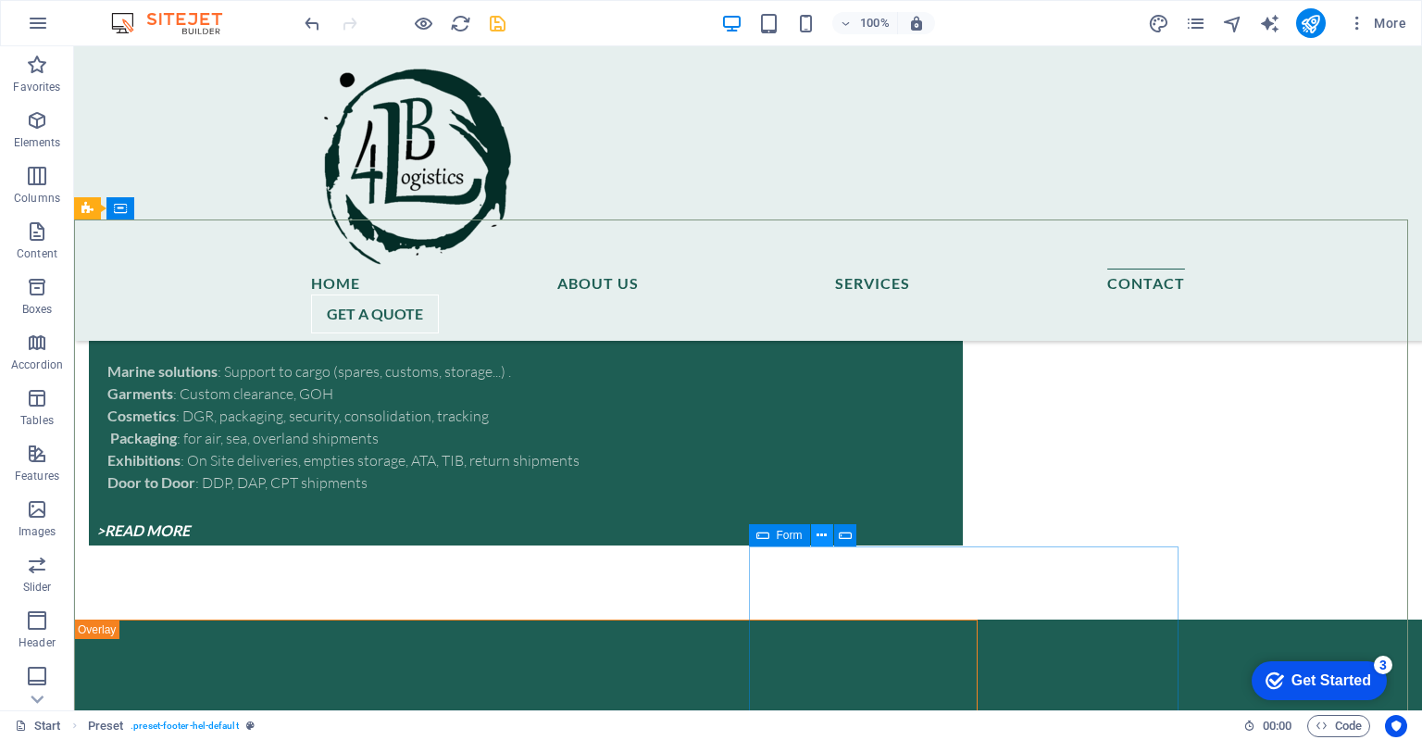
click at [821, 538] on icon at bounding box center [822, 535] width 10 height 19
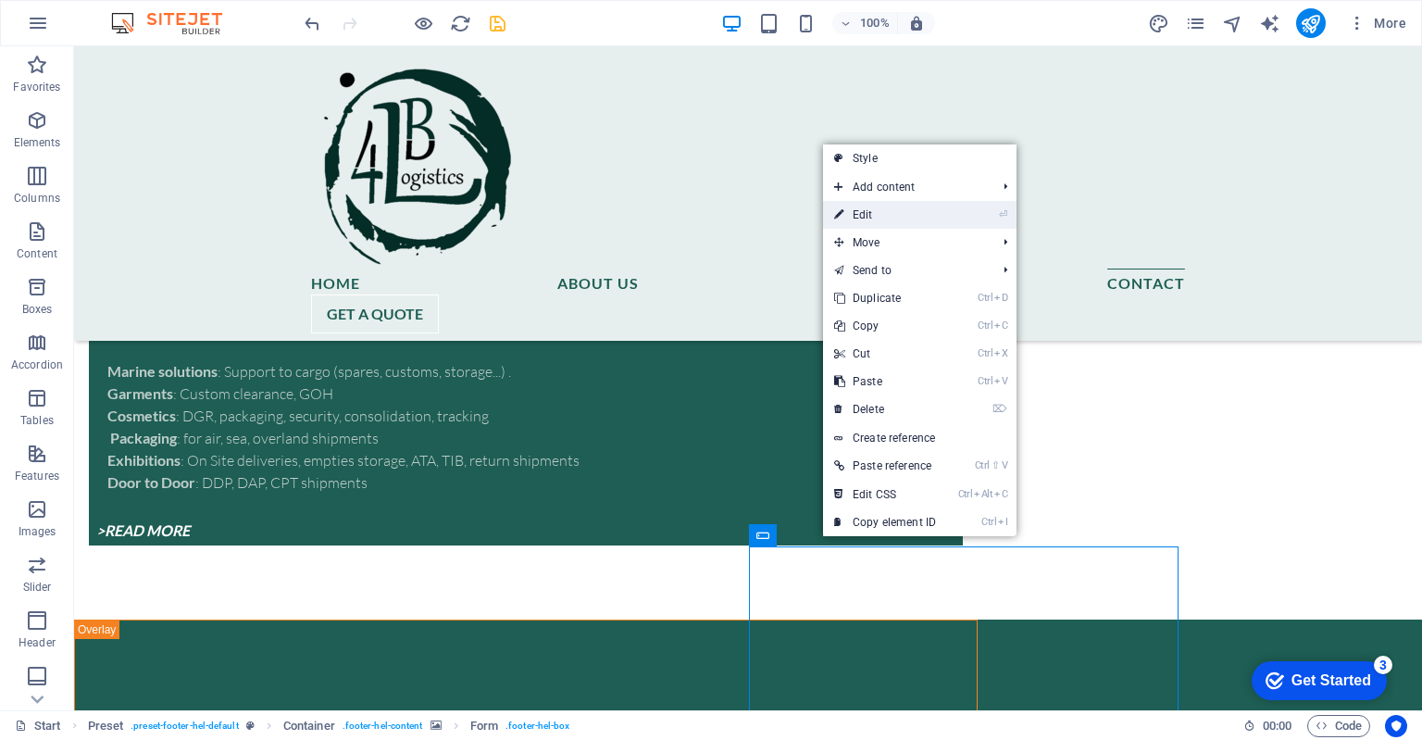
click at [863, 216] on link "⏎ Edit" at bounding box center [885, 215] width 124 height 28
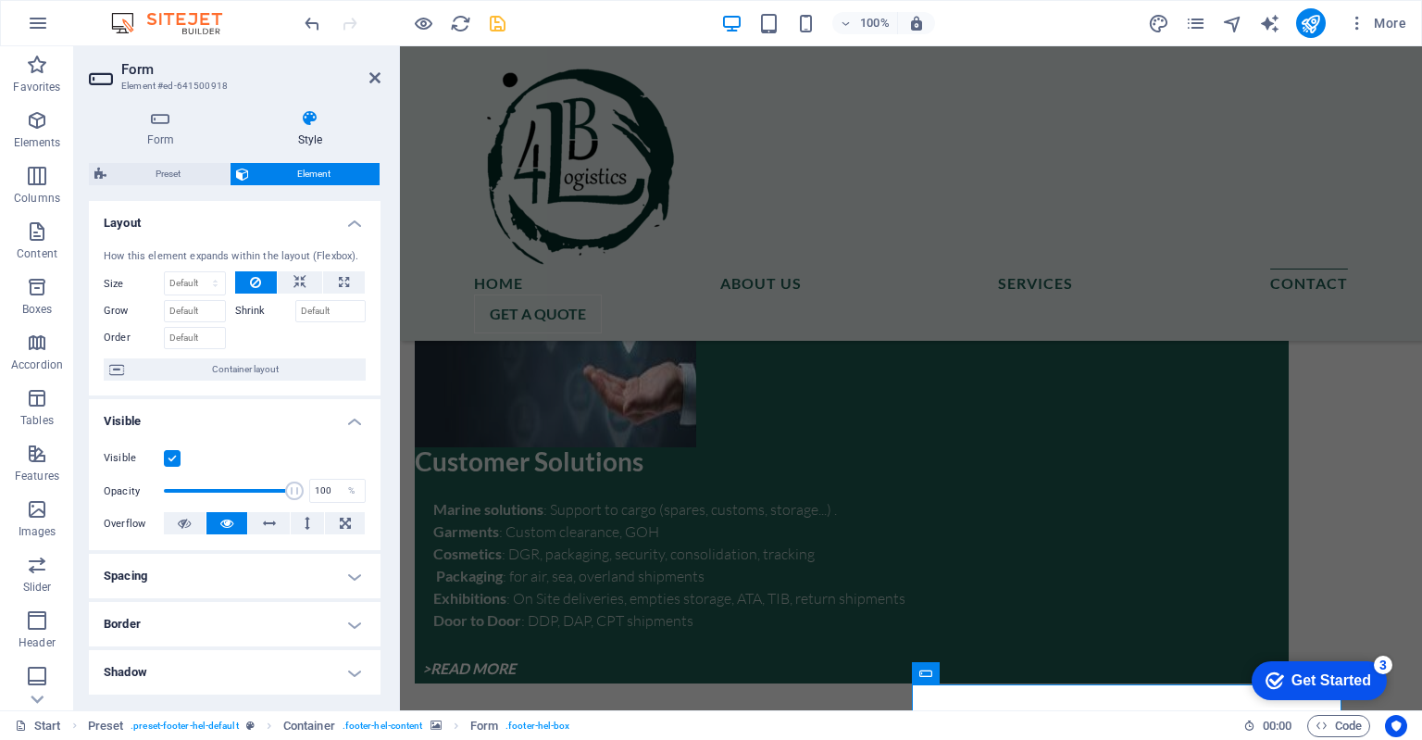
drag, startPoint x: 376, startPoint y: 308, endPoint x: 382, endPoint y: 506, distance: 198.2
click at [382, 506] on div "Form Style General Title Define a name for the form. General form Messages Succ…" at bounding box center [234, 402] width 321 height 616
click at [376, 543] on div "Visible Opacity 100 % Overflow" at bounding box center [235, 491] width 292 height 118
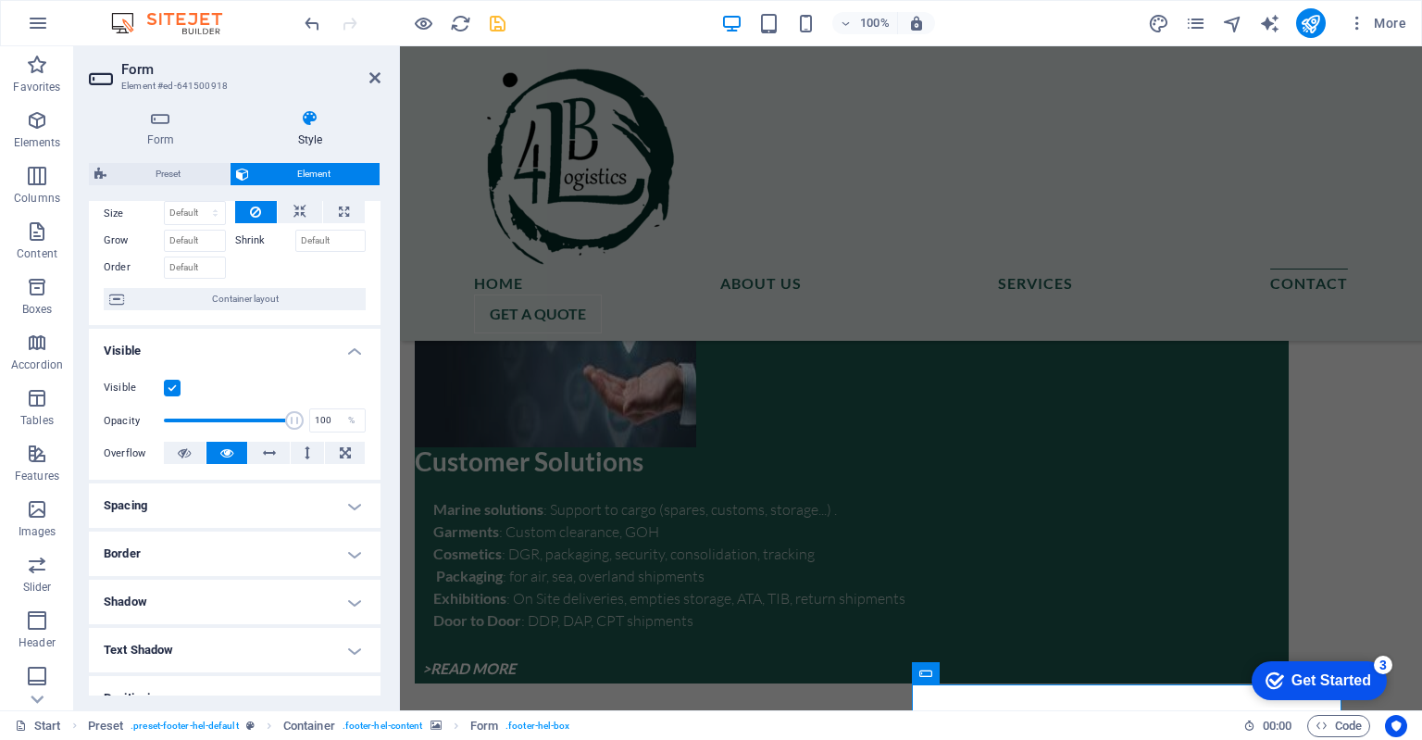
scroll to position [0, 0]
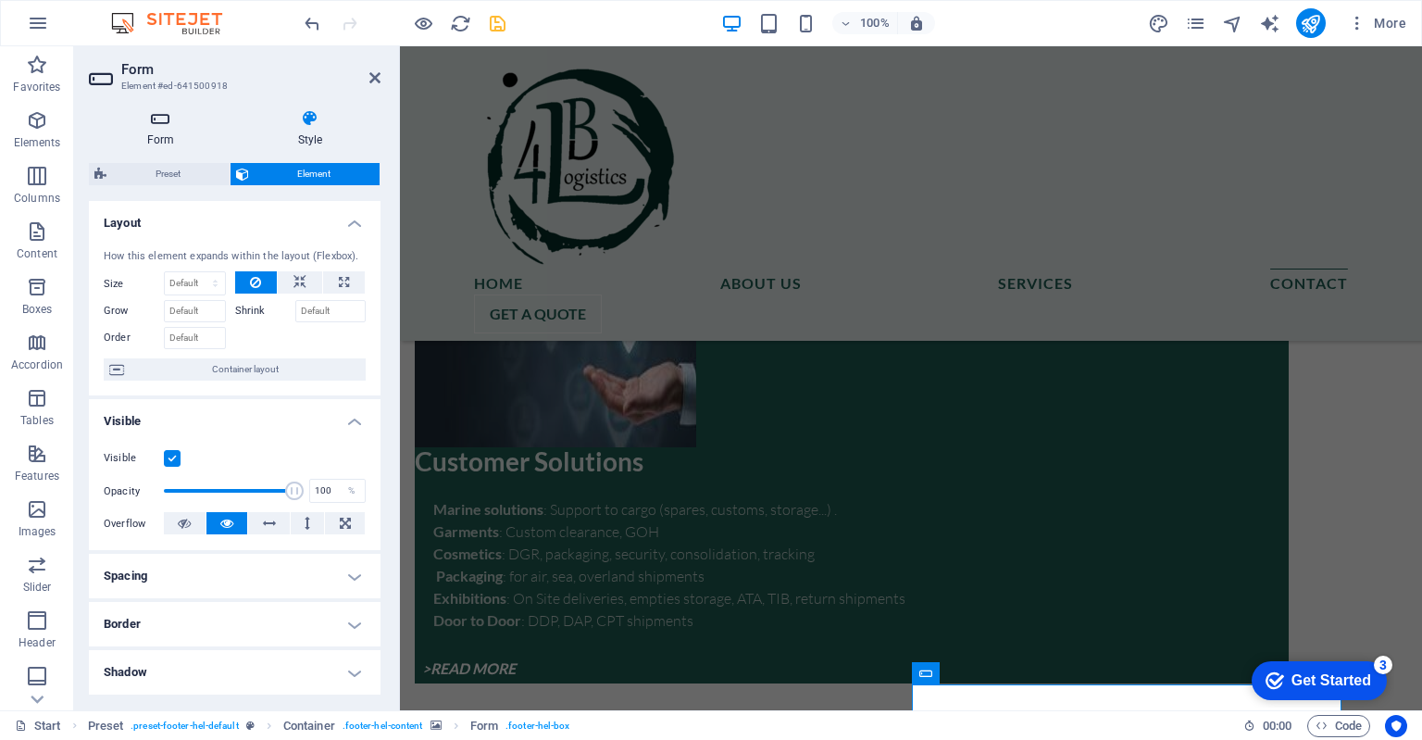
click at [162, 121] on icon at bounding box center [161, 118] width 144 height 19
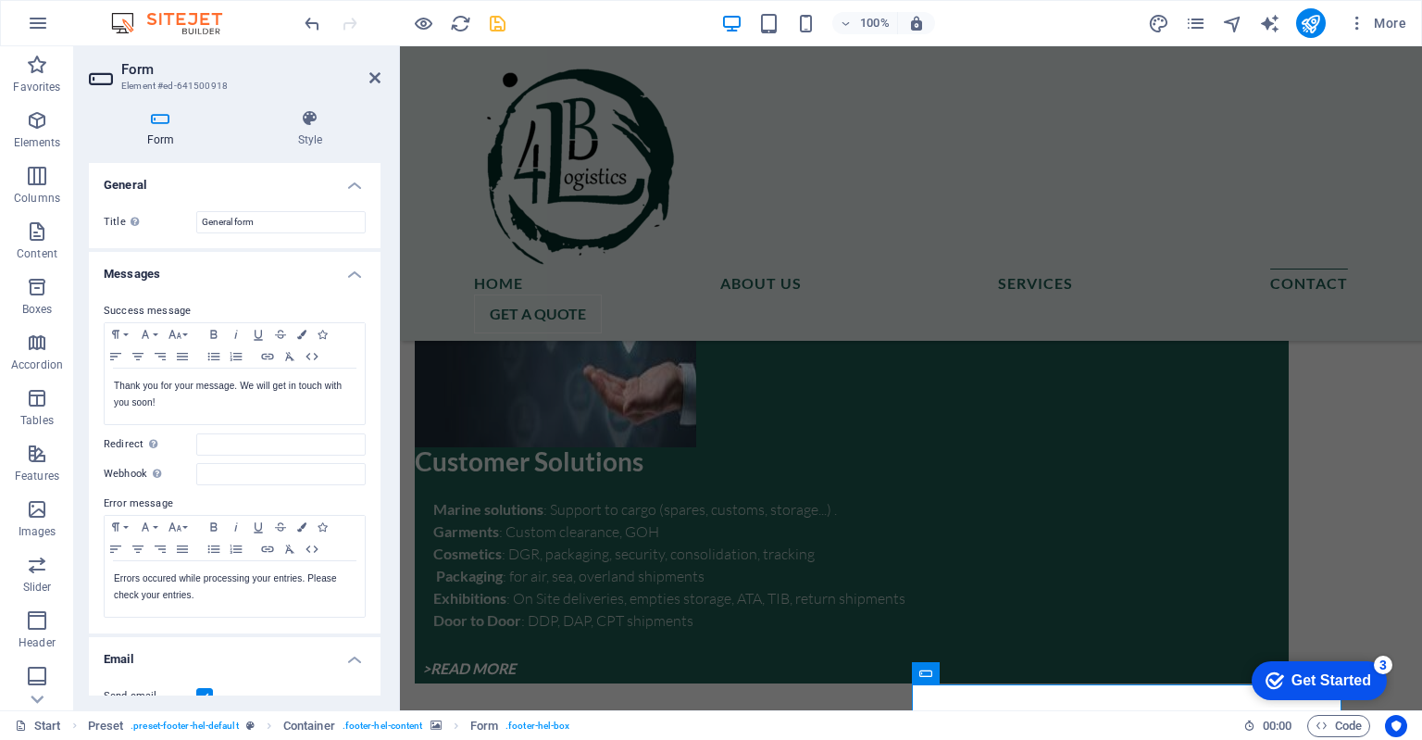
drag, startPoint x: 376, startPoint y: 348, endPoint x: 381, endPoint y: 505, distance: 156.6
click at [381, 505] on div "Form Style General Title Define a name for the form. General form Messages Succ…" at bounding box center [234, 402] width 321 height 616
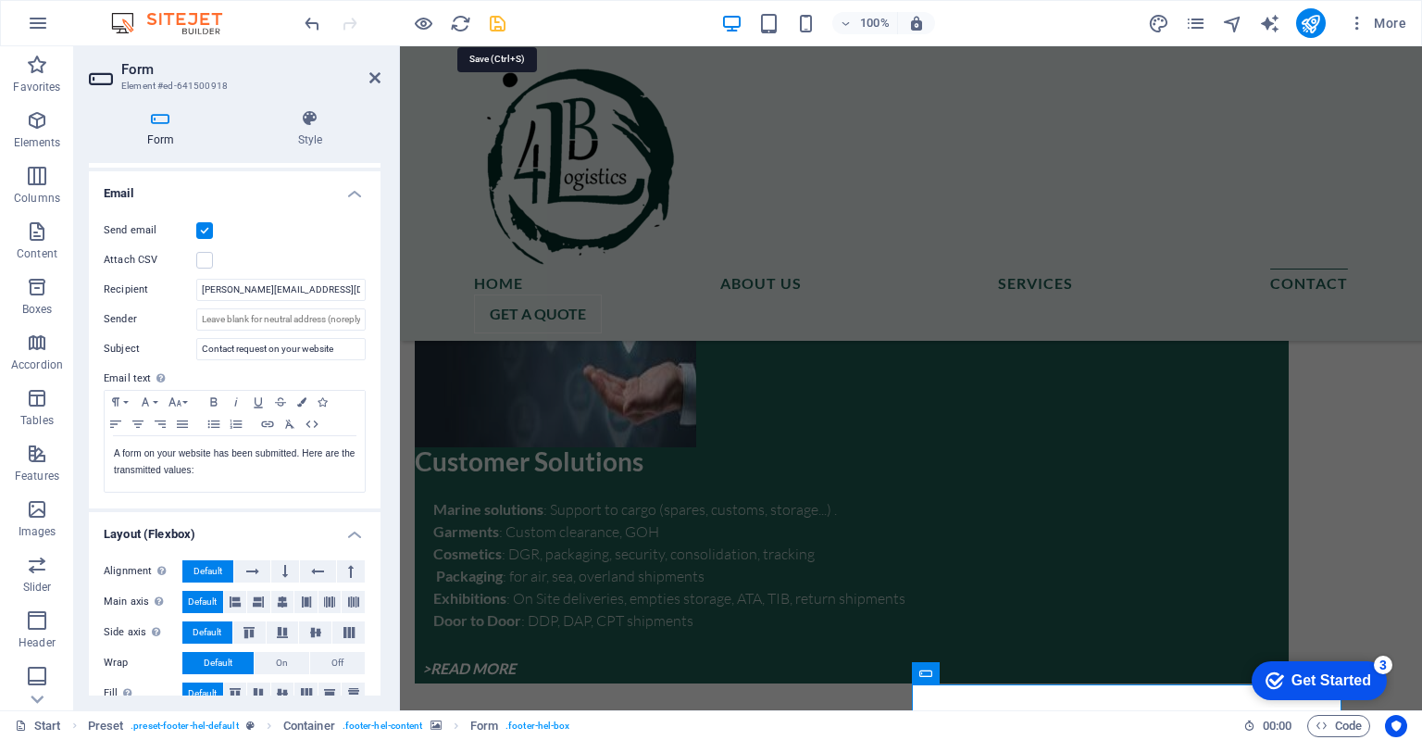
click at [494, 26] on icon "save" at bounding box center [497, 23] width 21 height 21
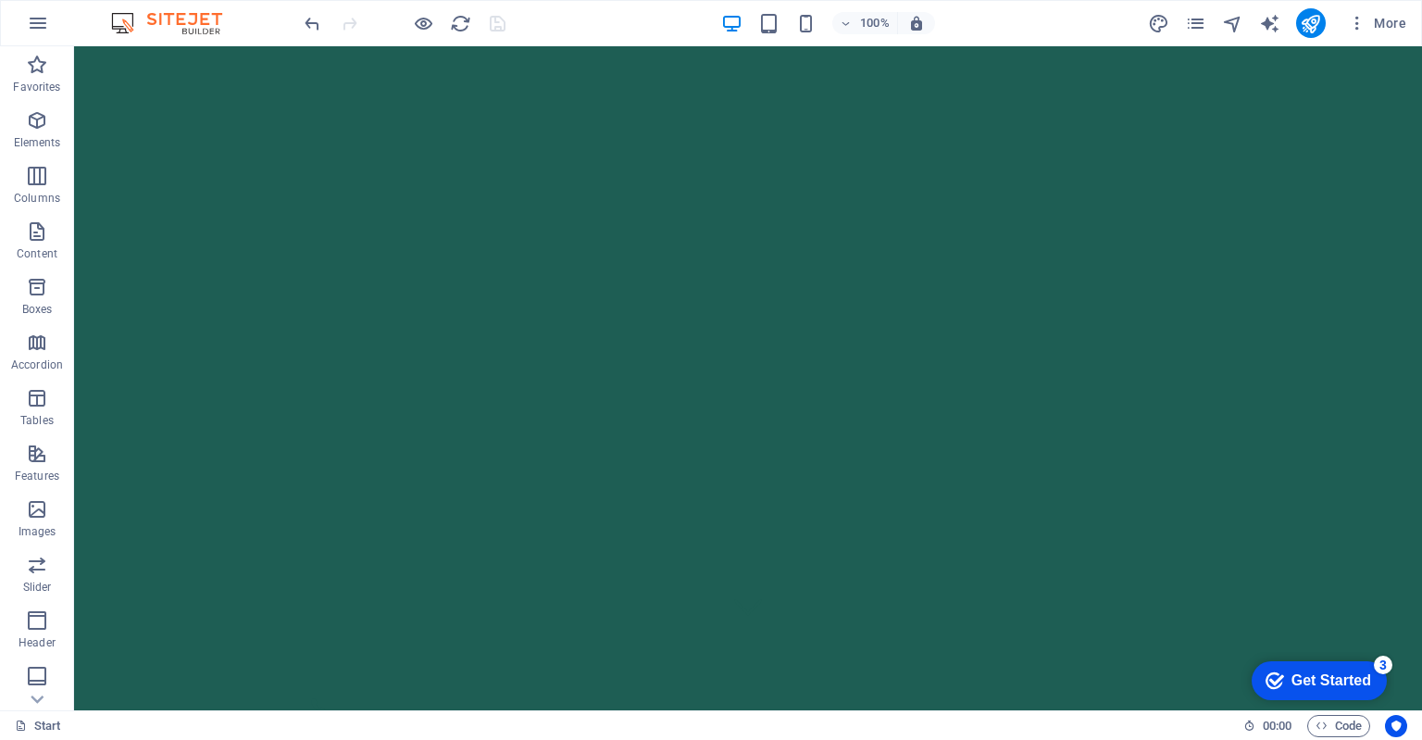
scroll to position [0, 0]
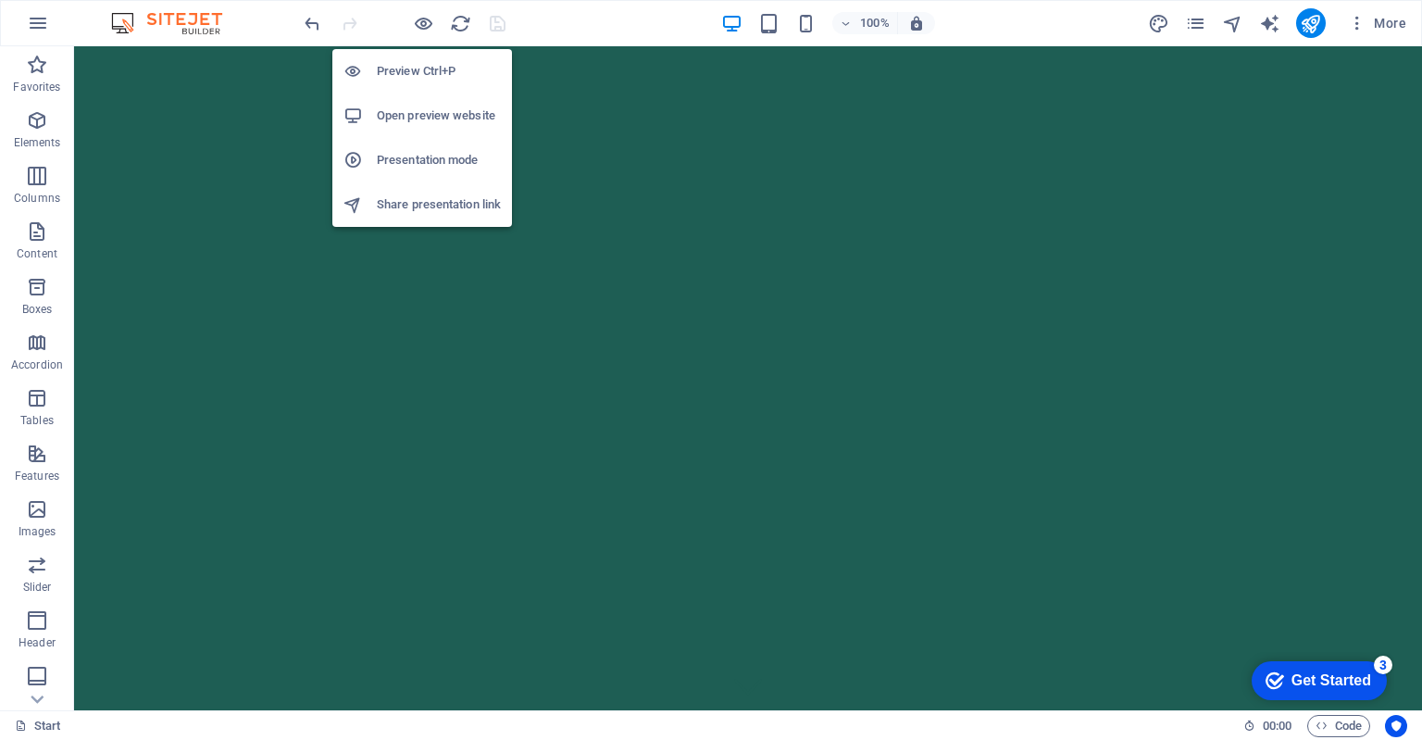
click at [416, 71] on h6 "Preview Ctrl+P" at bounding box center [439, 71] width 124 height 22
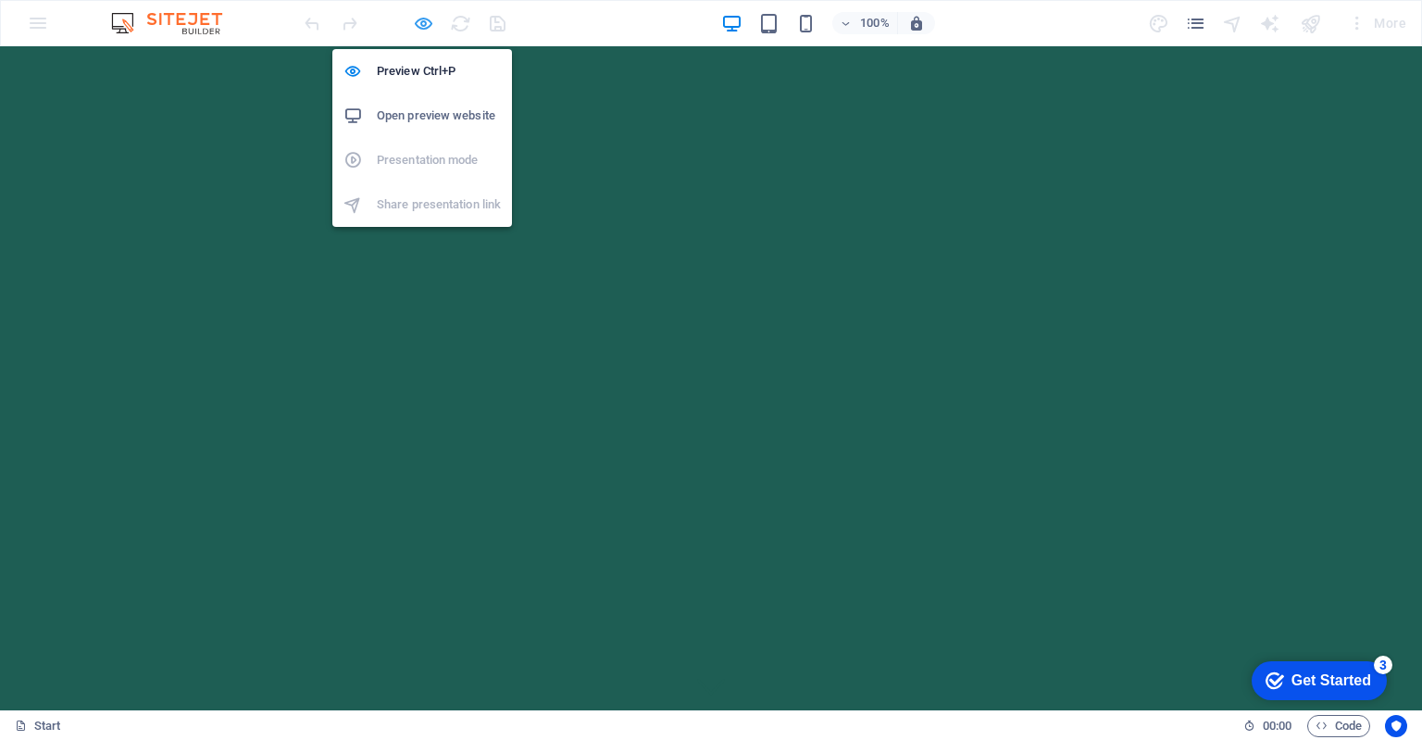
click at [430, 21] on icon "button" at bounding box center [423, 23] width 21 height 21
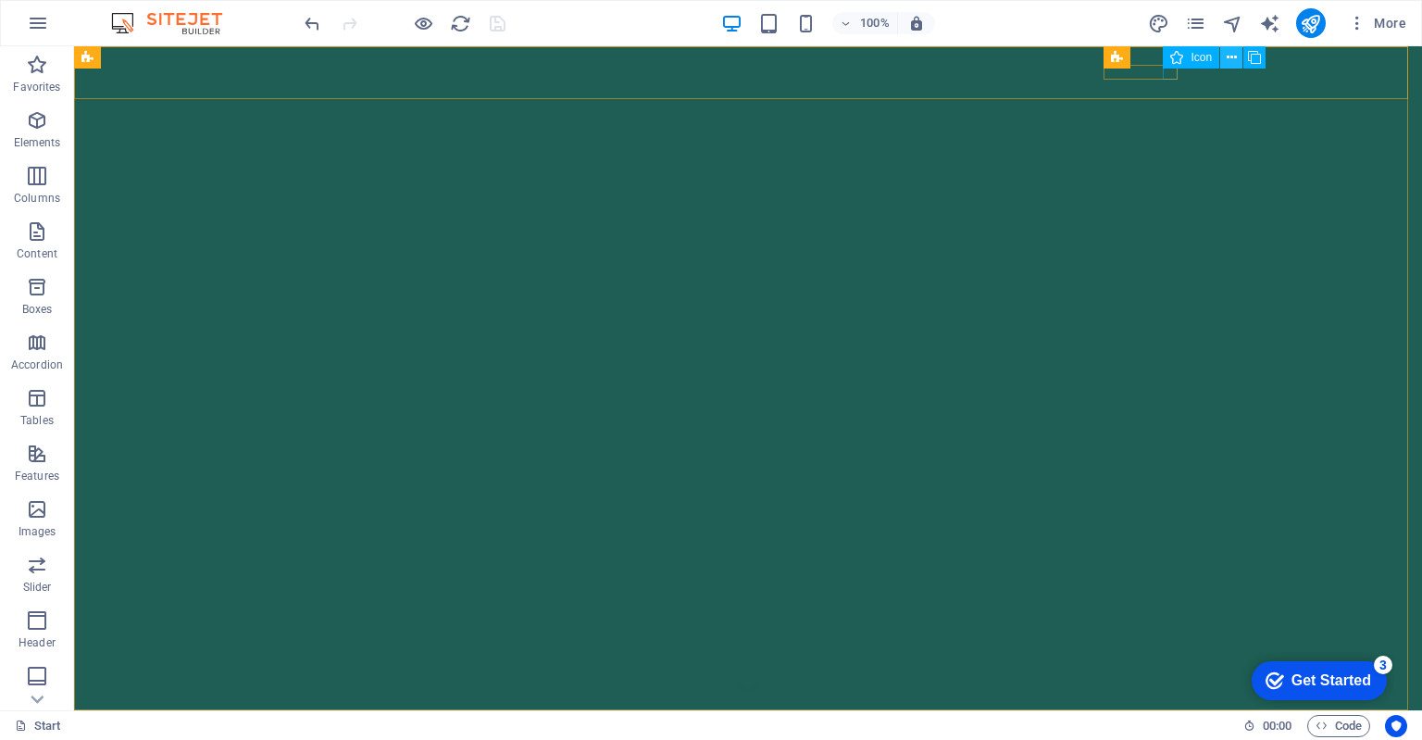
click at [1235, 60] on icon at bounding box center [1232, 57] width 10 height 19
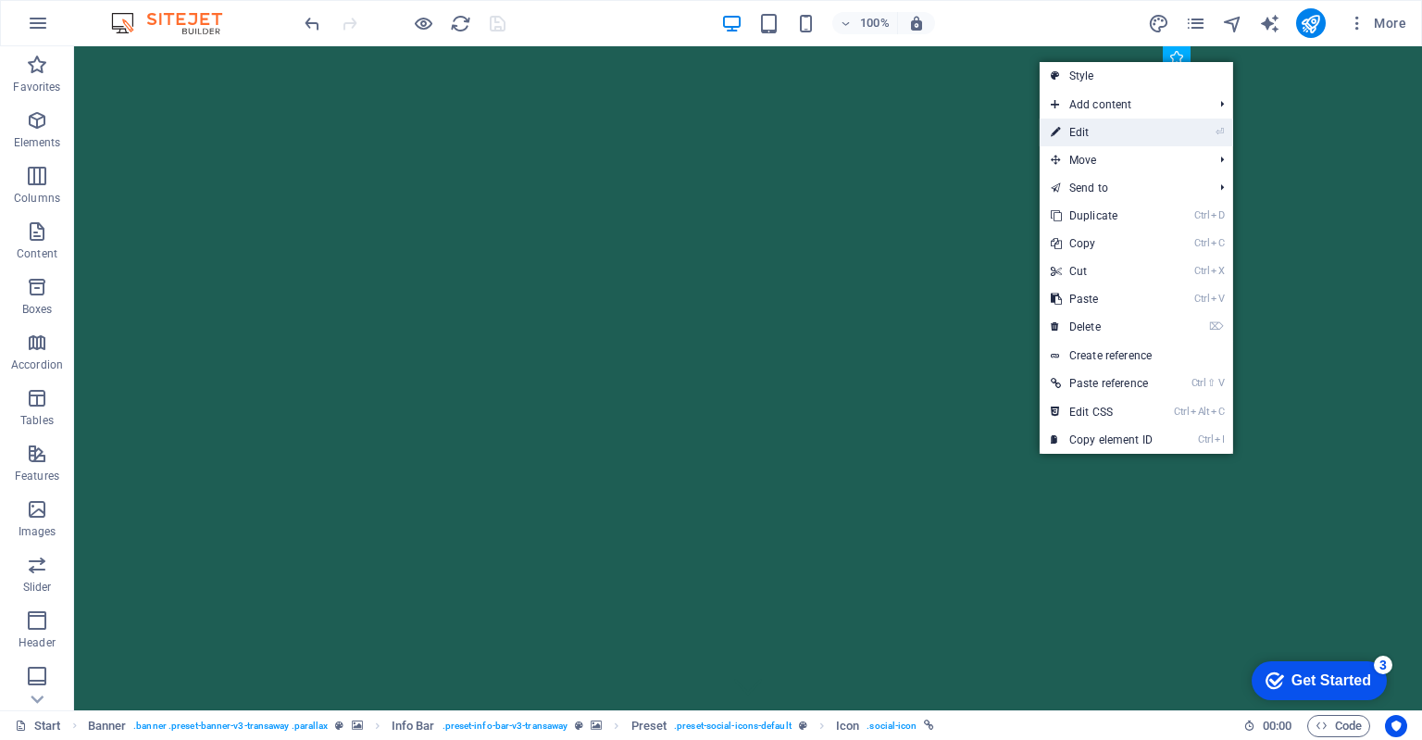
click at [1103, 130] on link "⏎ Edit" at bounding box center [1102, 133] width 124 height 28
select select "xMidYMid"
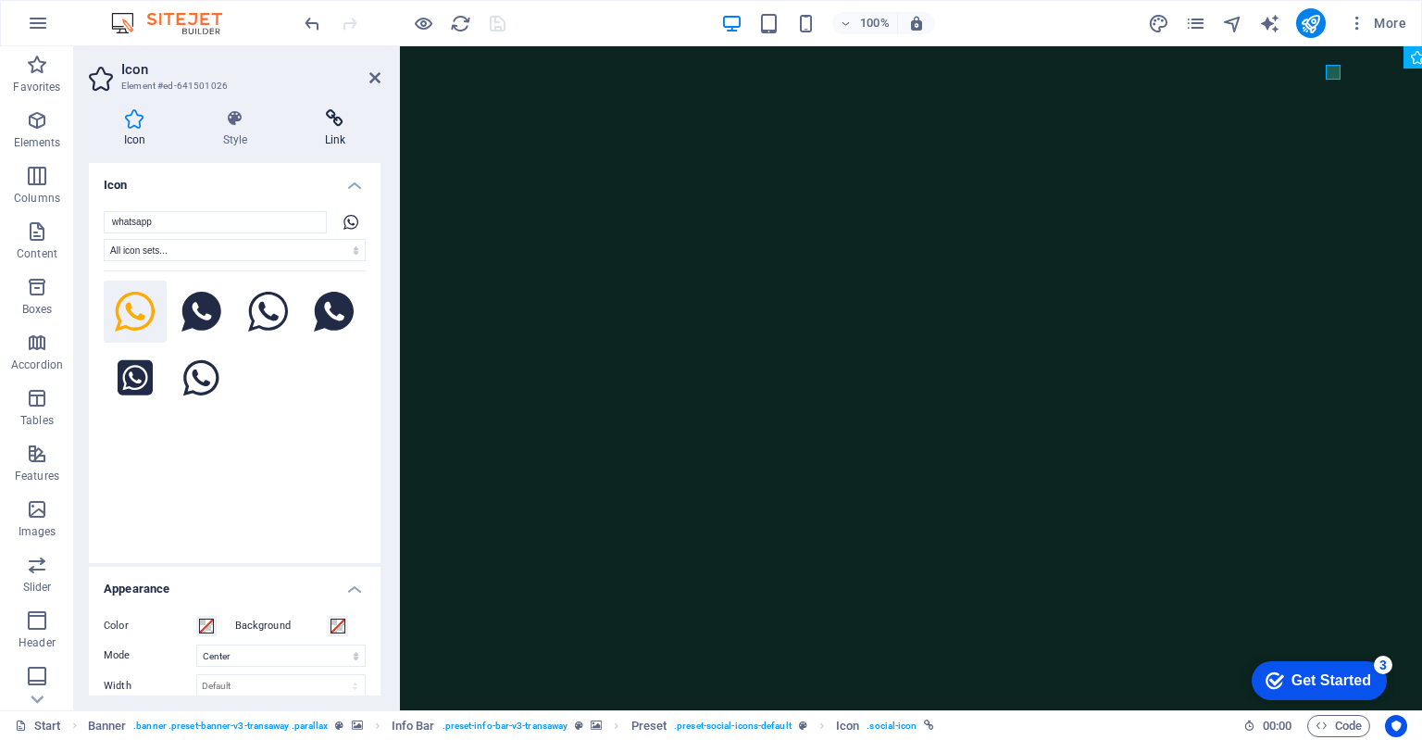
click at [335, 137] on h4 "Link" at bounding box center [335, 128] width 91 height 39
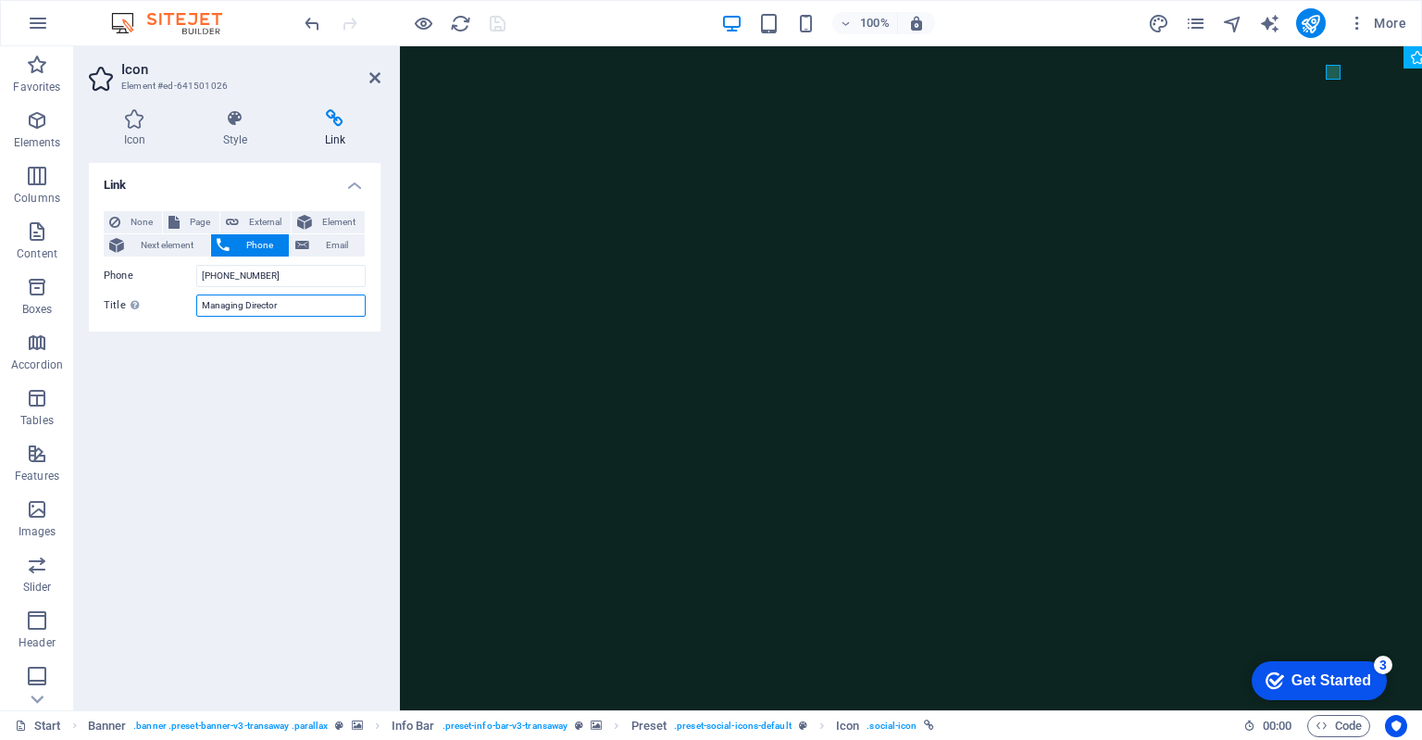
drag, startPoint x: 287, startPoint y: 306, endPoint x: 174, endPoint y: 310, distance: 113.0
click at [175, 310] on div "Title Additional link description, should not be the same as the link text. The…" at bounding box center [235, 305] width 262 height 22
type input "WhatsApp"
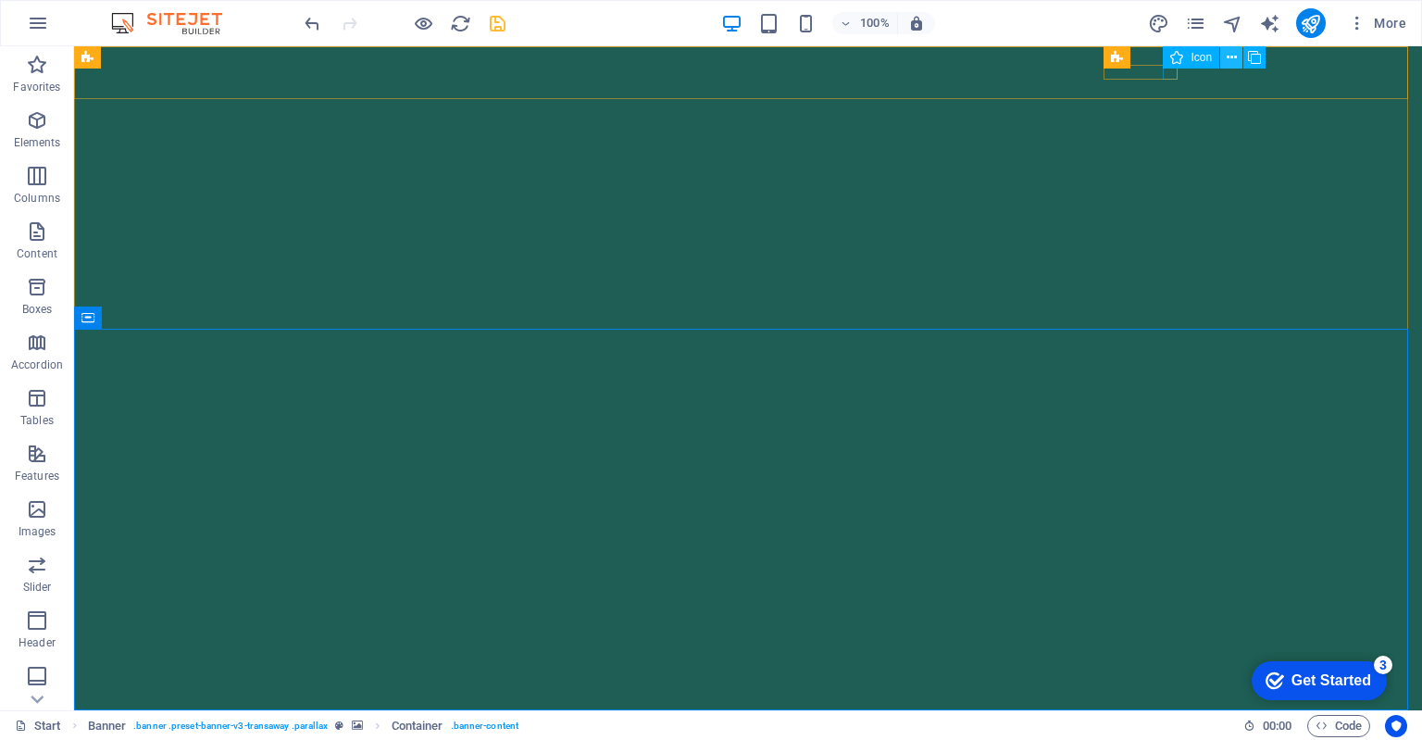
click at [1231, 58] on icon at bounding box center [1232, 57] width 10 height 19
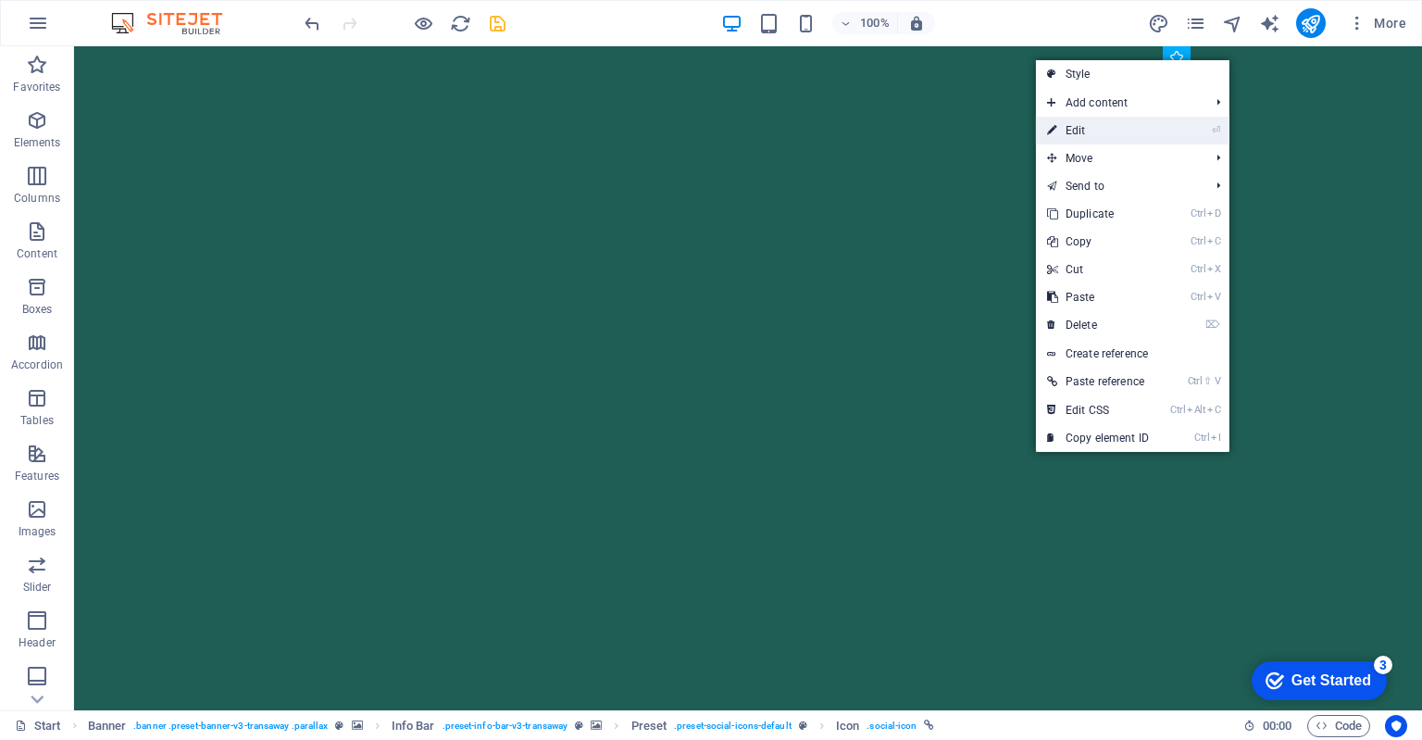
click at [1084, 128] on link "⏎ Edit" at bounding box center [1098, 131] width 124 height 28
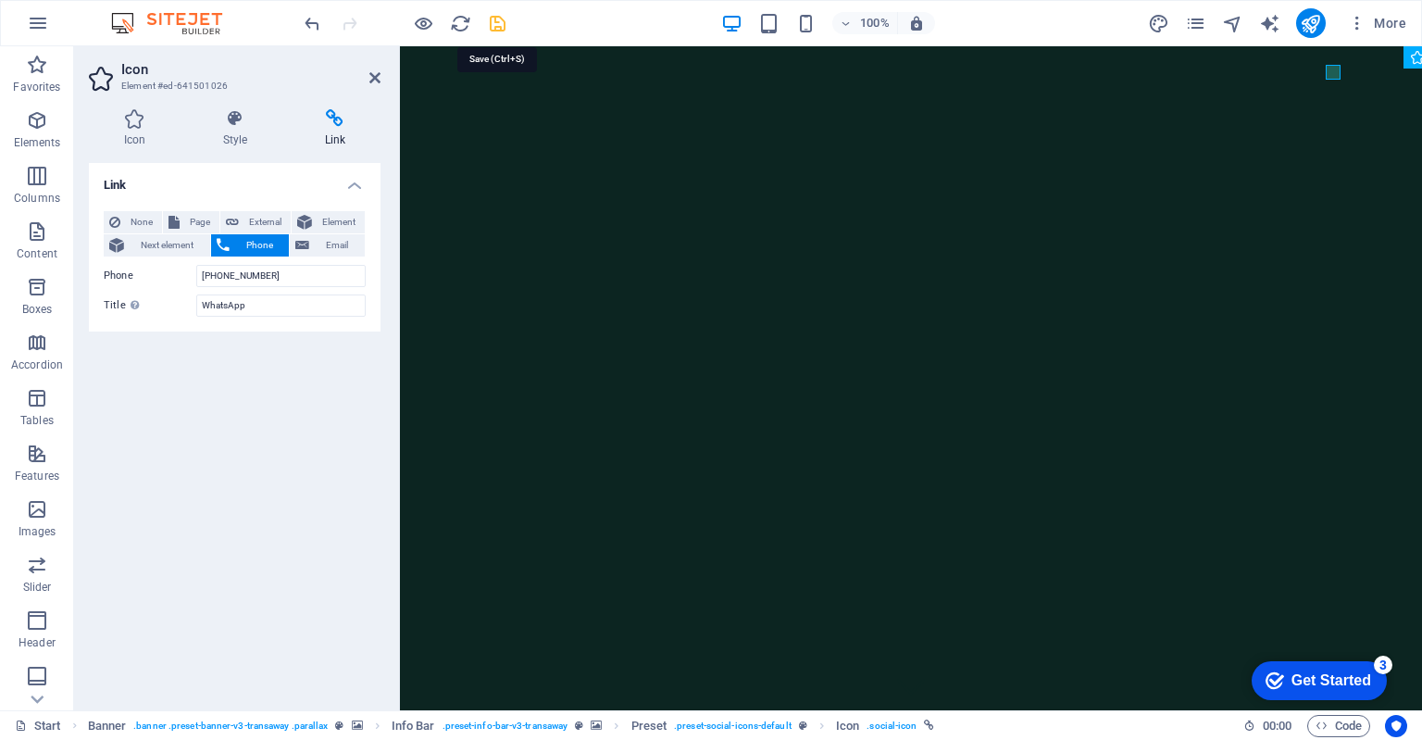
click at [498, 20] on icon "save" at bounding box center [497, 23] width 21 height 21
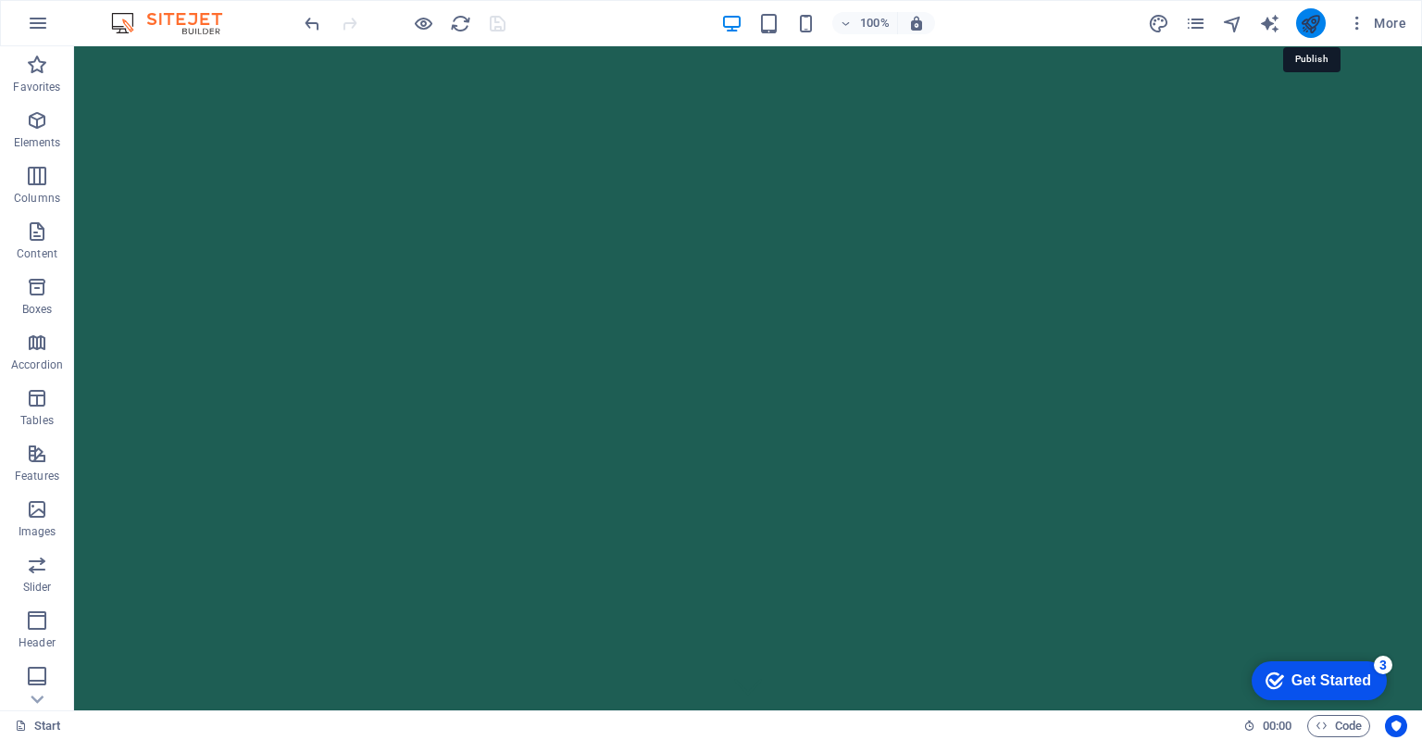
click at [1304, 21] on icon "publish" at bounding box center [1310, 23] width 21 height 21
